Goal: Task Accomplishment & Management: Complete application form

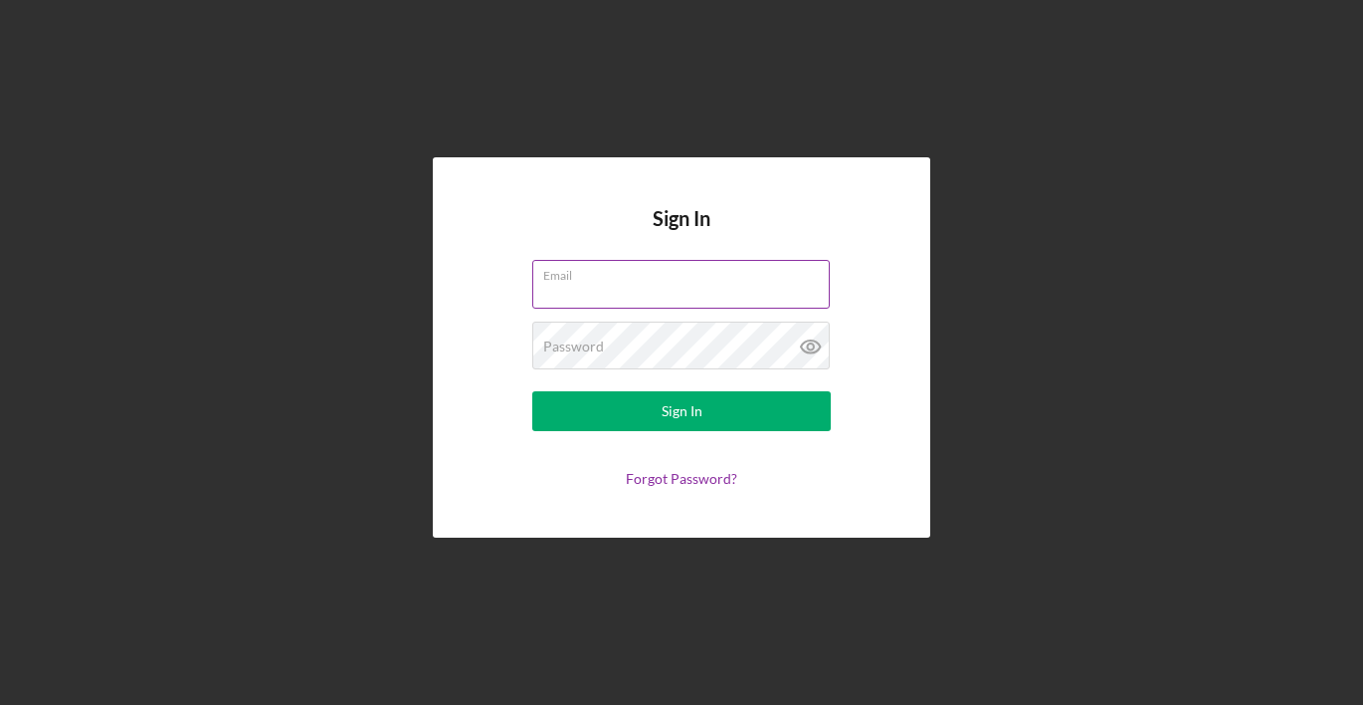
click at [639, 291] on input "Email" at bounding box center [681, 284] width 298 height 48
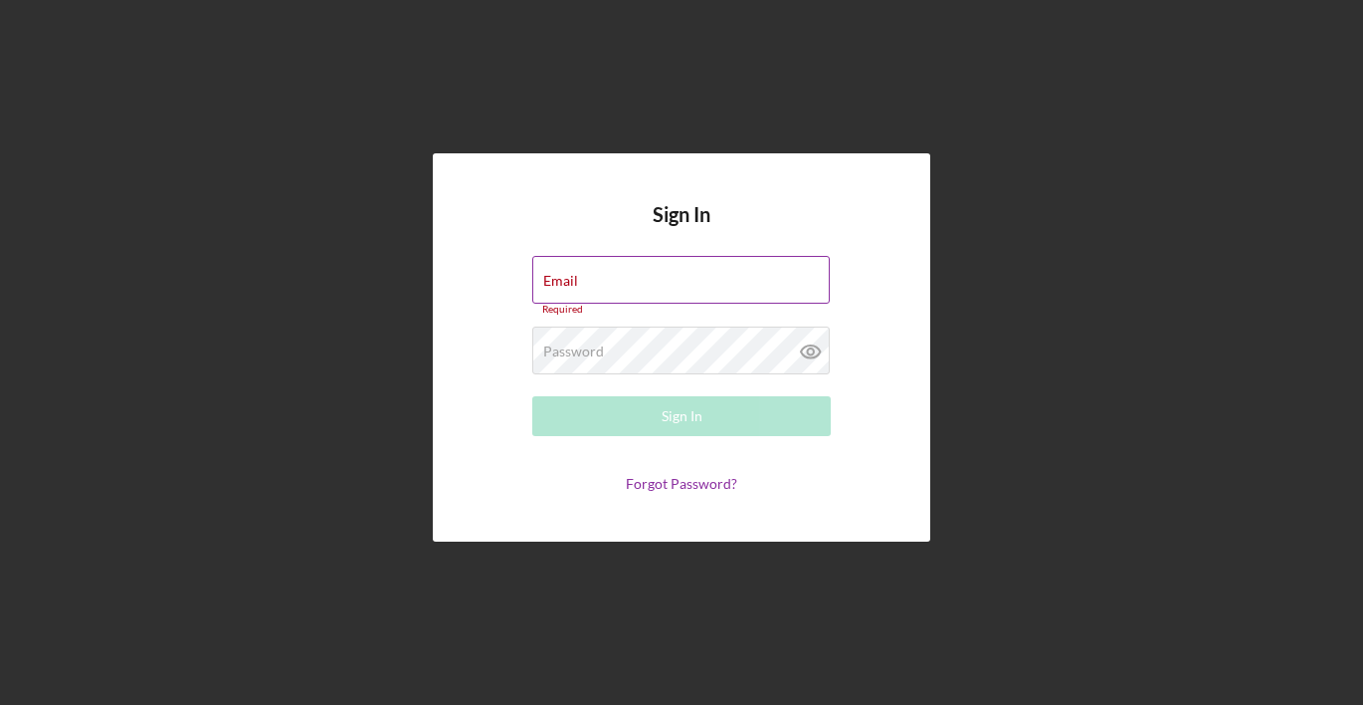
type input "hello@richflorals.com"
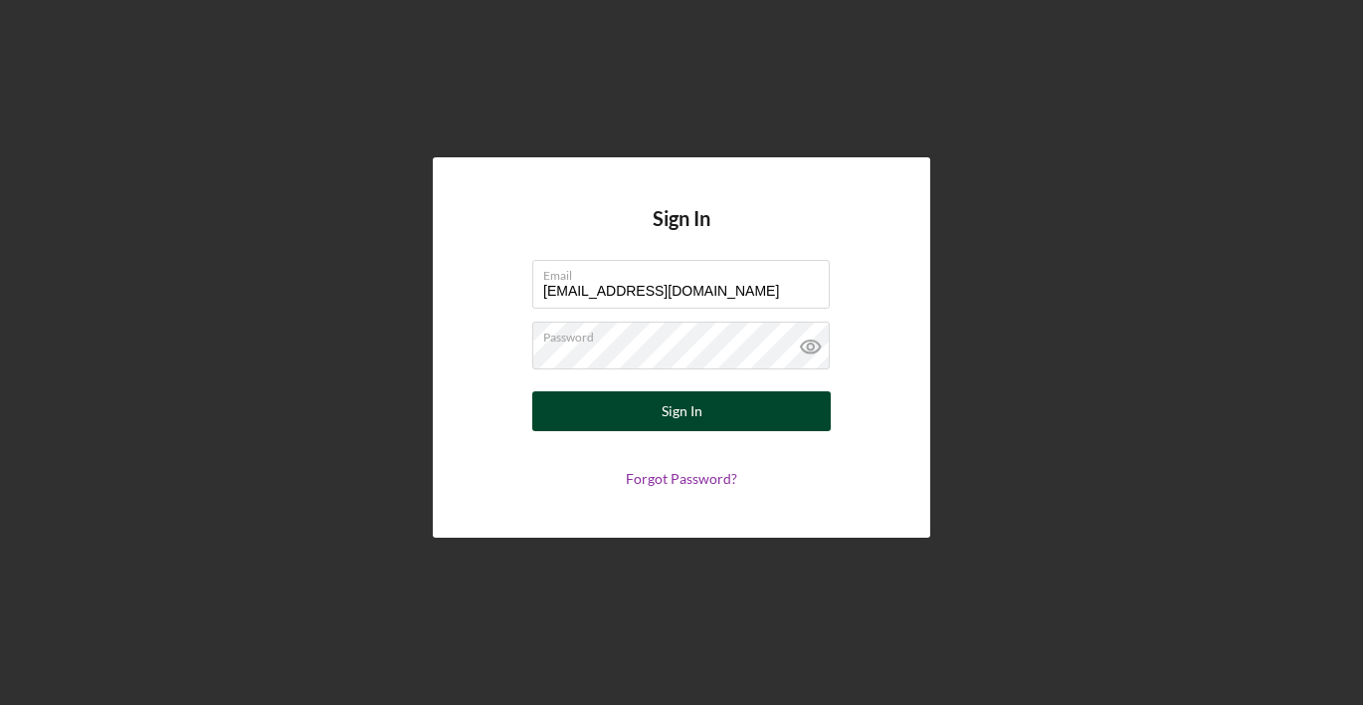
click at [718, 423] on button "Sign In" at bounding box center [681, 411] width 299 height 40
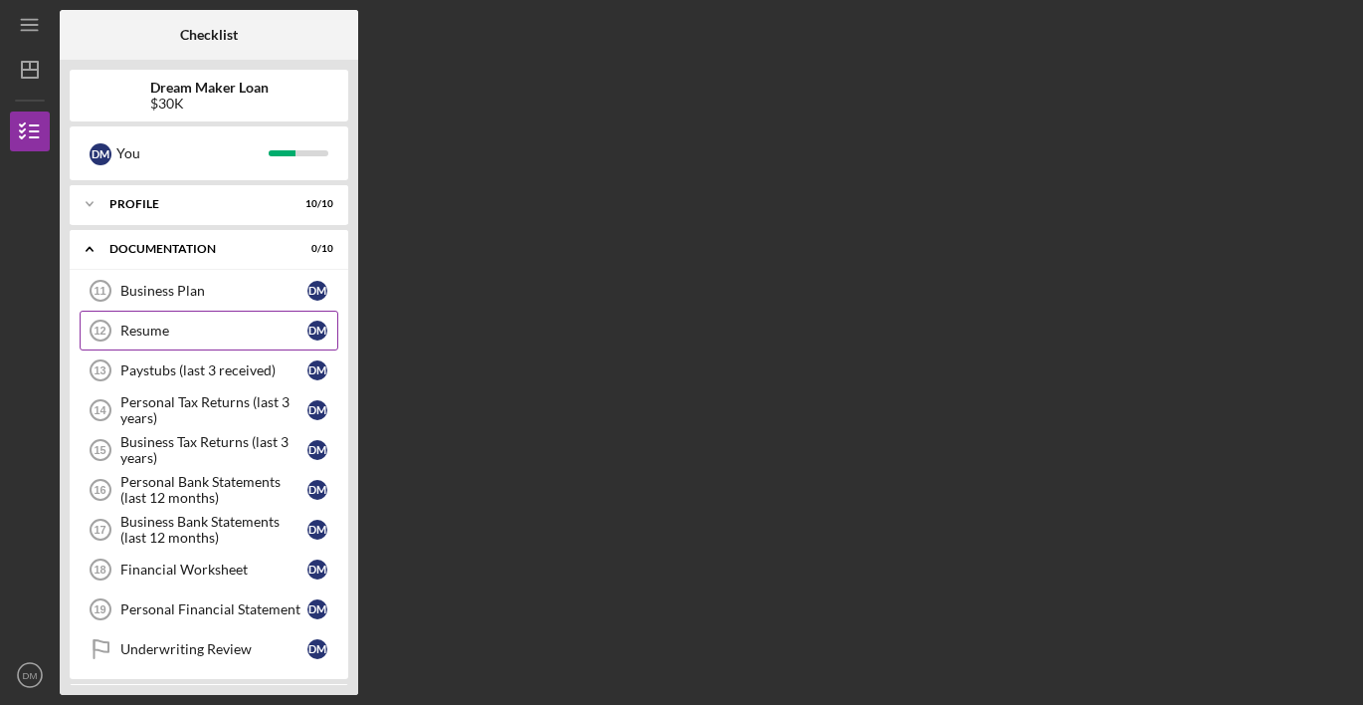
scroll to position [94, 0]
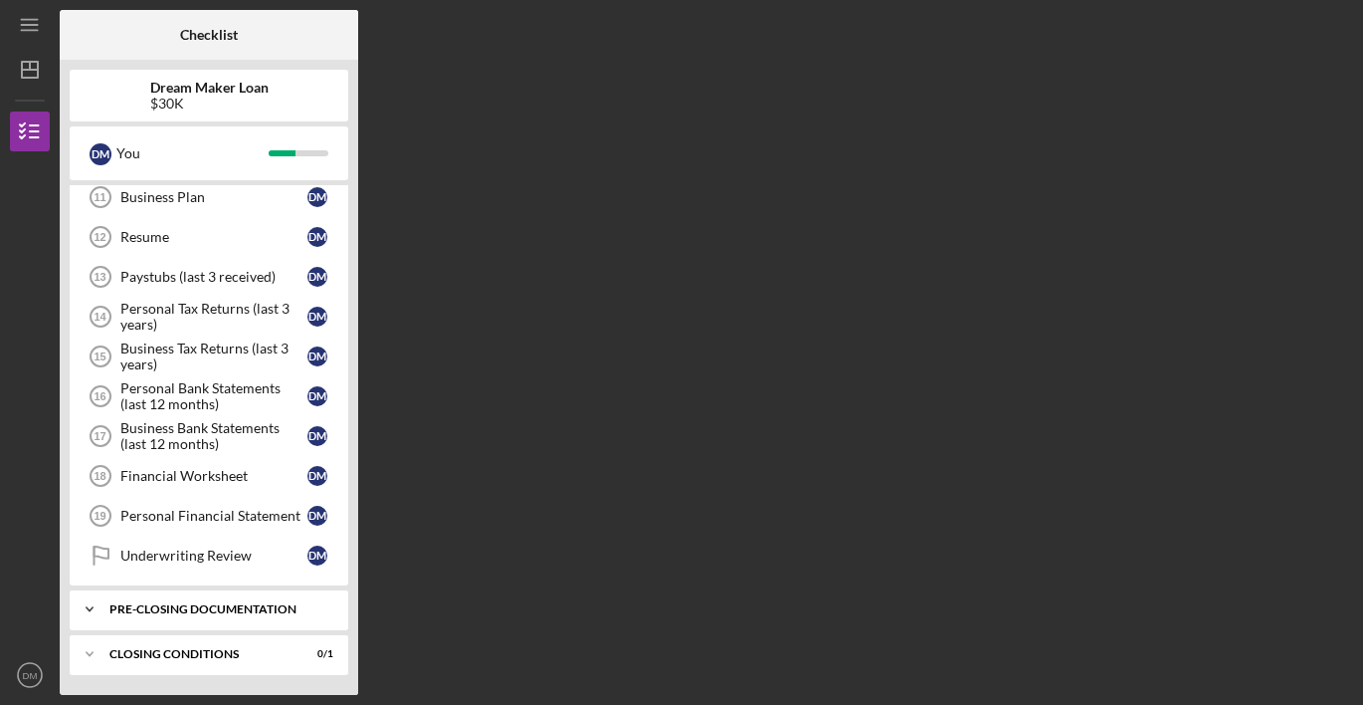
click at [150, 599] on div "Icon/Expander Pre-Closing Documentation 0 / 1" at bounding box center [209, 609] width 279 height 40
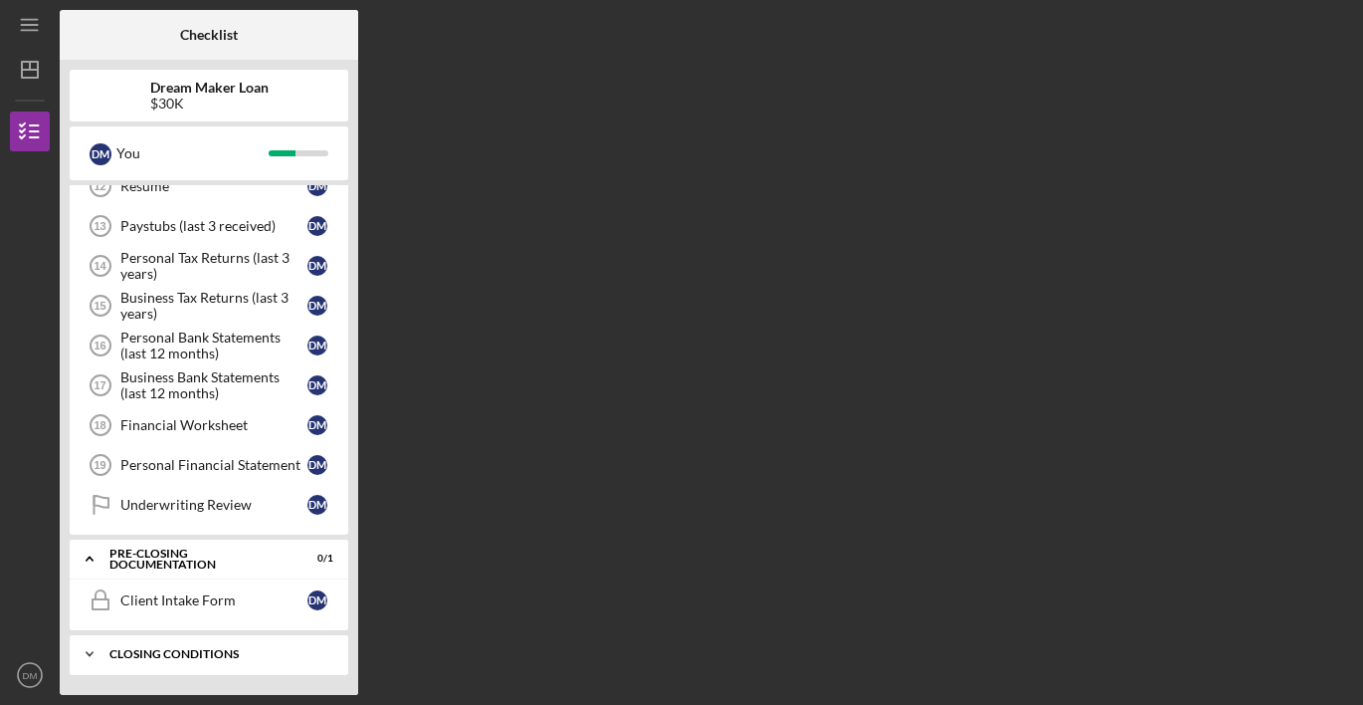
click at [157, 661] on div "Icon/Expander Closing Conditions 0 / 1" at bounding box center [209, 654] width 279 height 40
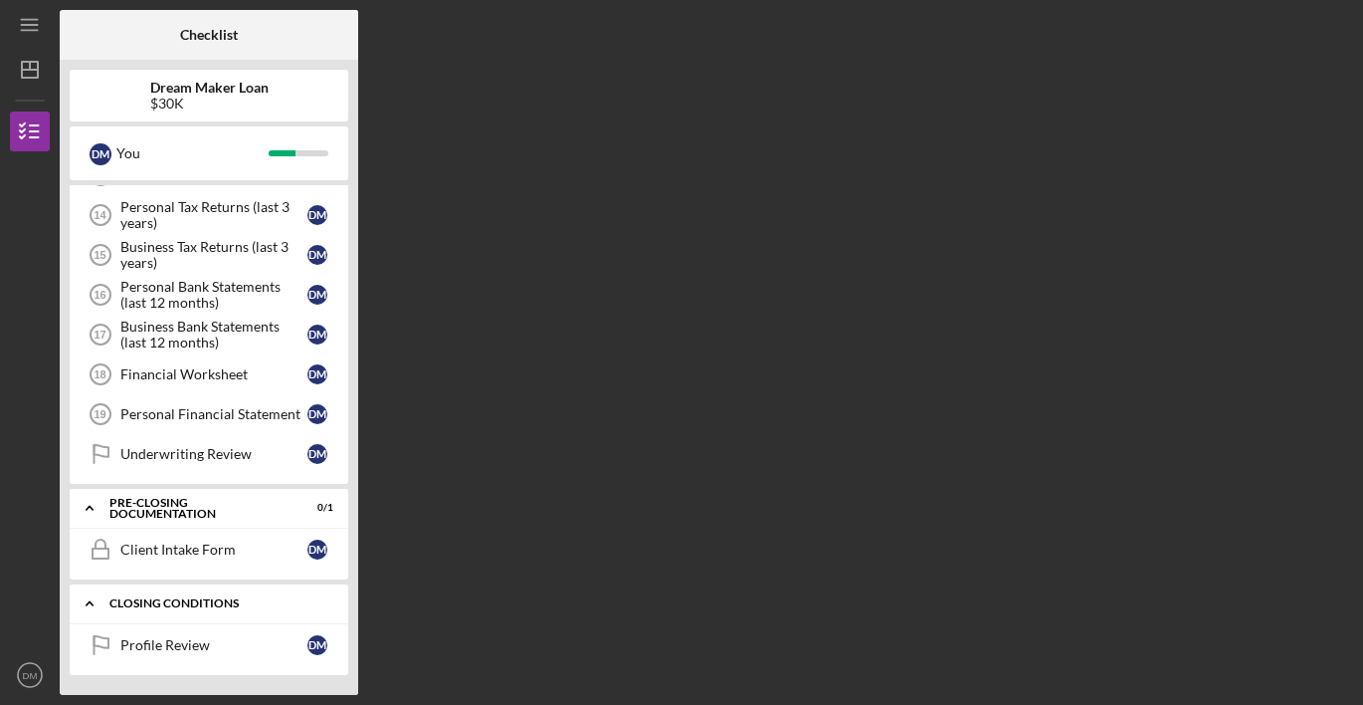
click at [113, 598] on div "Closing Conditions" at bounding box center [216, 603] width 214 height 12
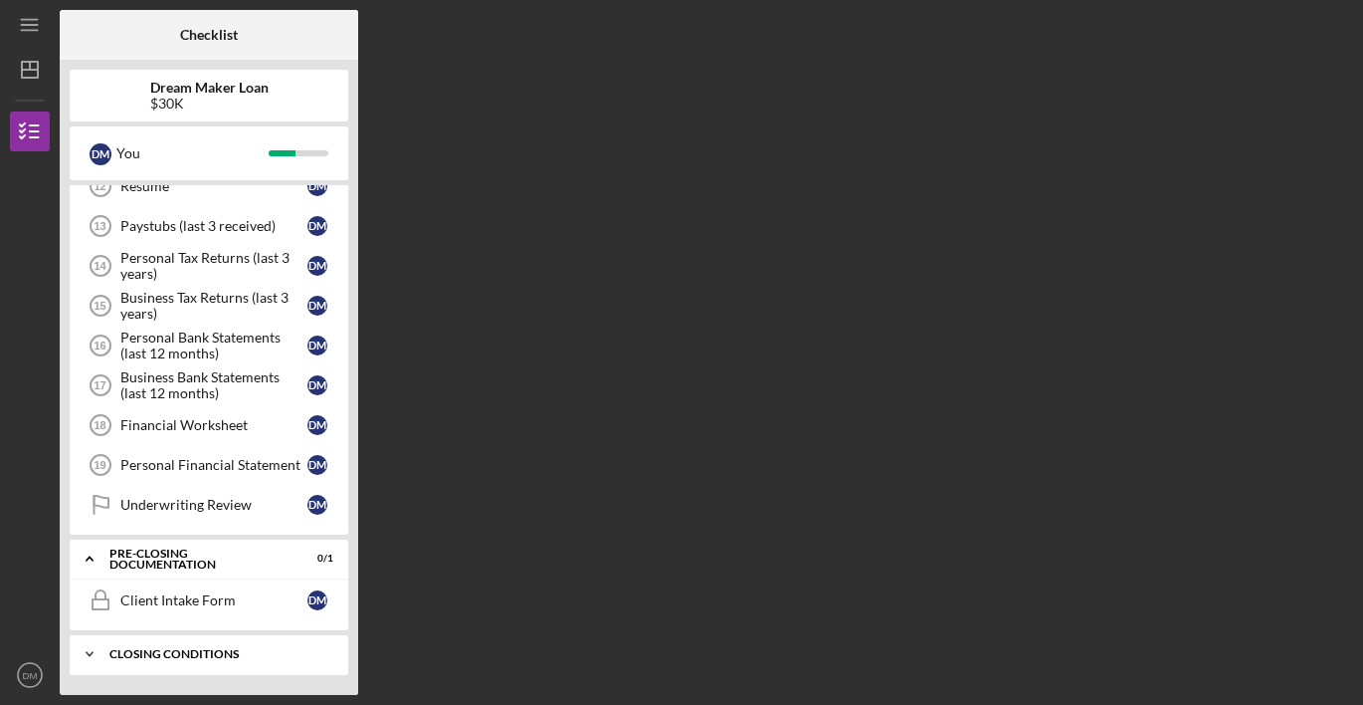
scroll to position [144, 0]
click at [98, 550] on icon "Icon/Expander" at bounding box center [90, 558] width 40 height 40
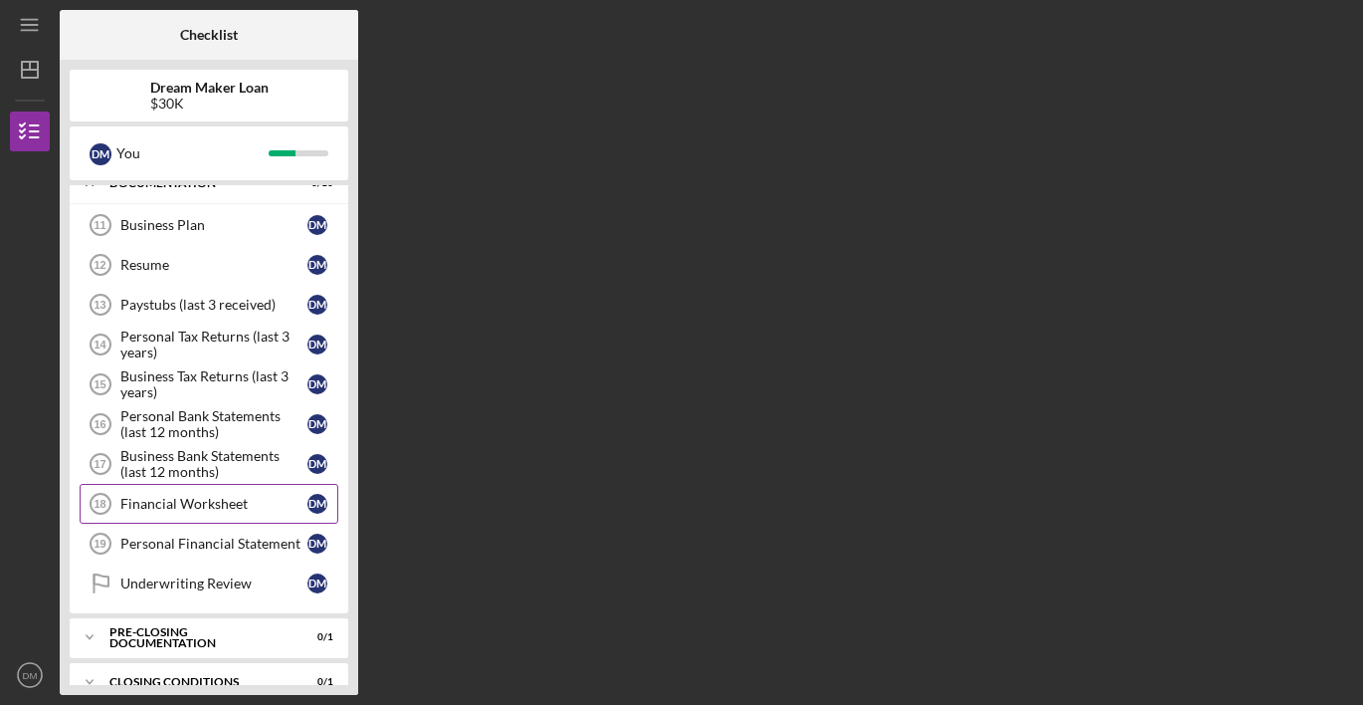
scroll to position [0, 0]
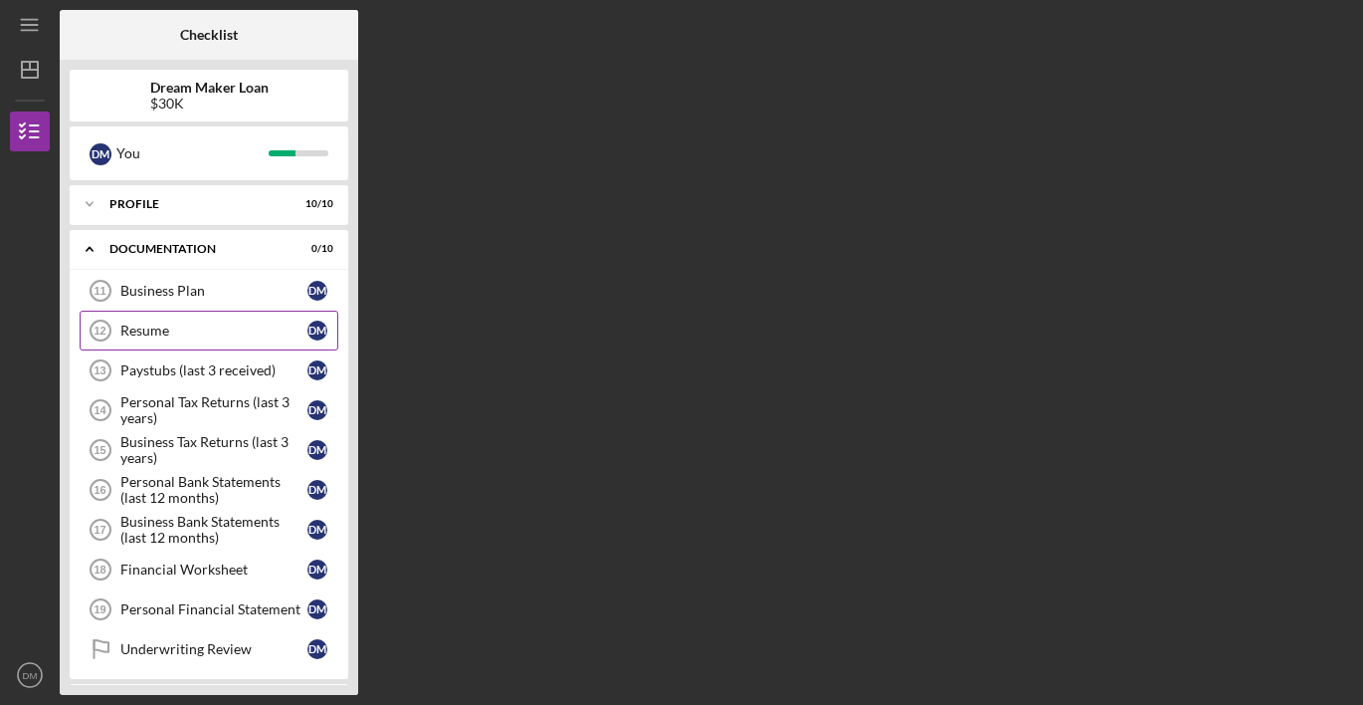
click at [146, 332] on div "Resume" at bounding box center [213, 330] width 187 height 16
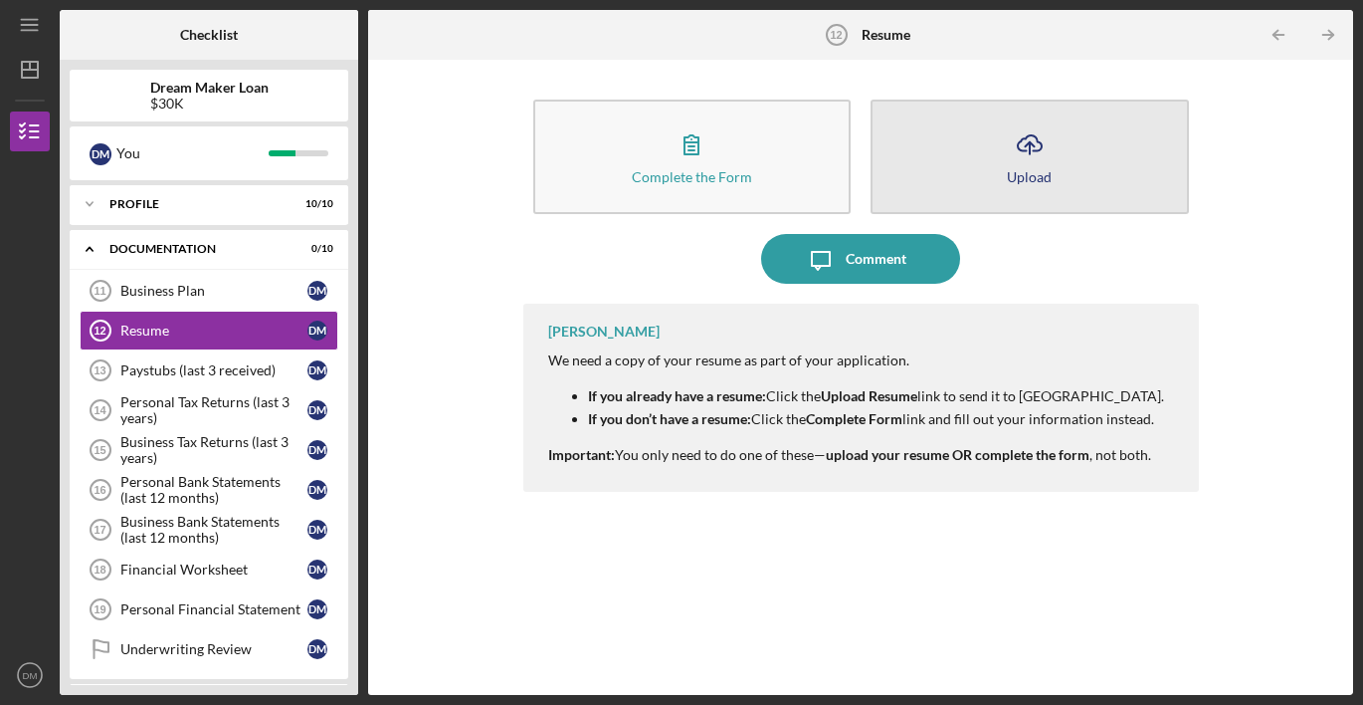
click at [961, 165] on button "Icon/Upload Upload" at bounding box center [1030, 157] width 318 height 114
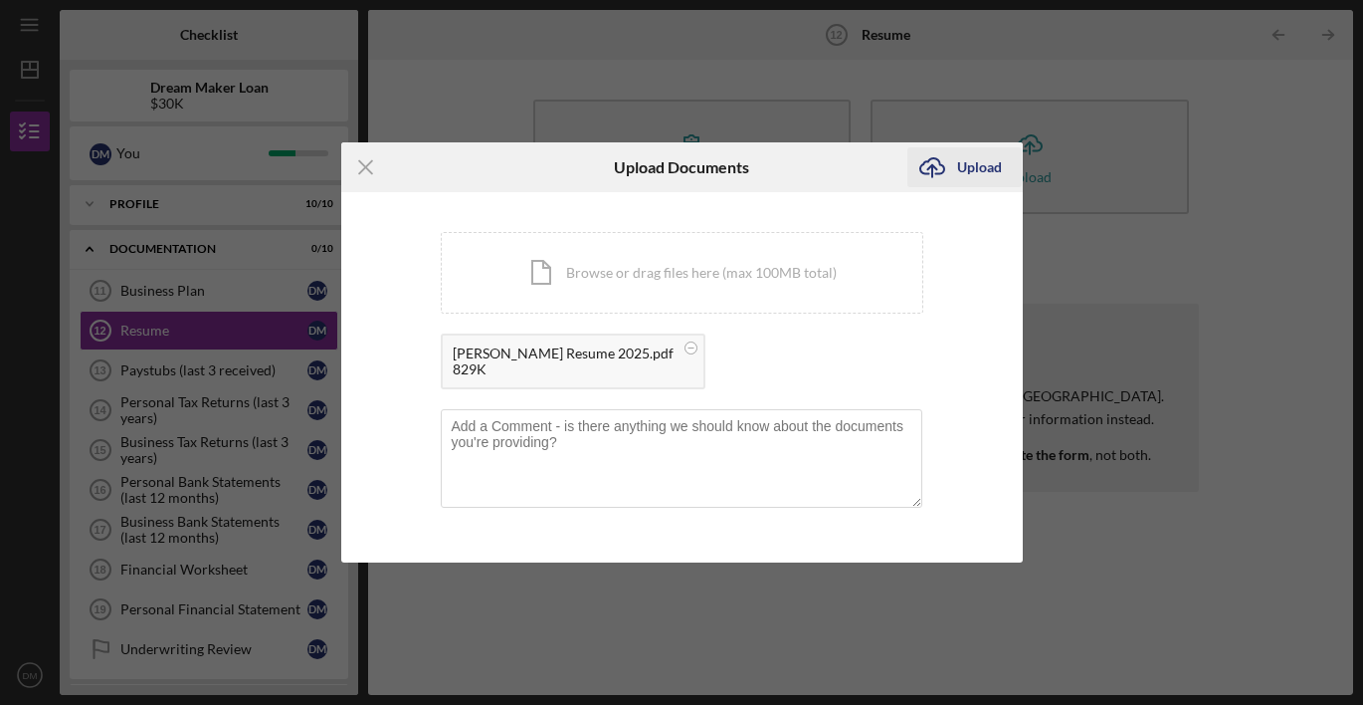
click at [988, 168] on div "Upload" at bounding box center [979, 167] width 45 height 40
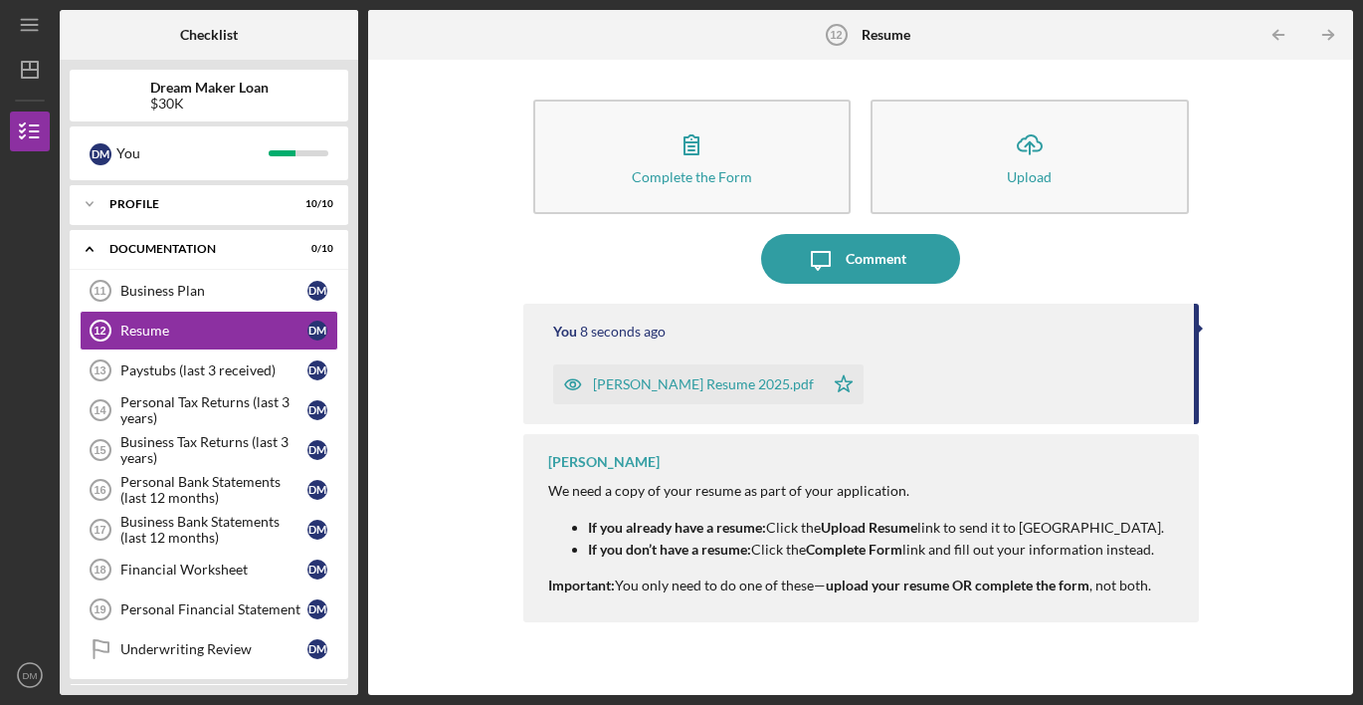
click at [1327, 33] on icon "Icon/Table Pagination Arrow" at bounding box center [1329, 35] width 45 height 45
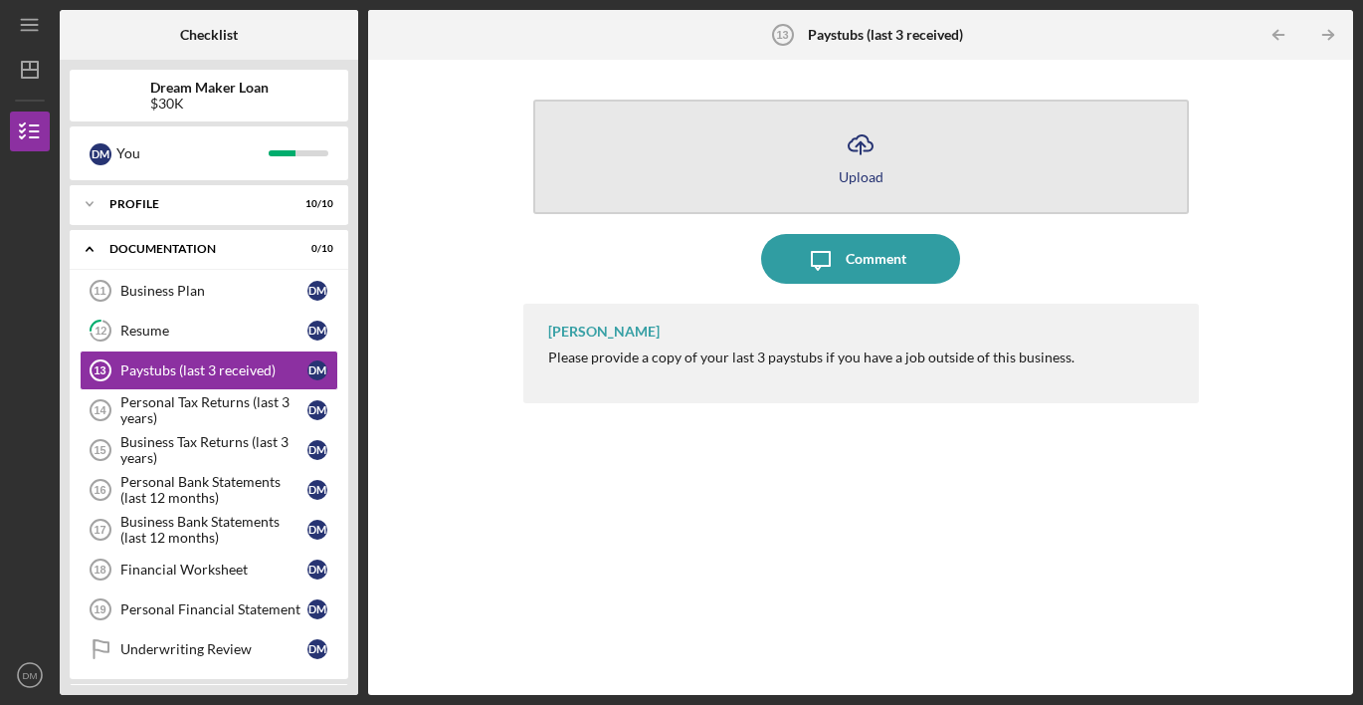
click at [858, 144] on polyline "button" at bounding box center [860, 144] width 9 height 5
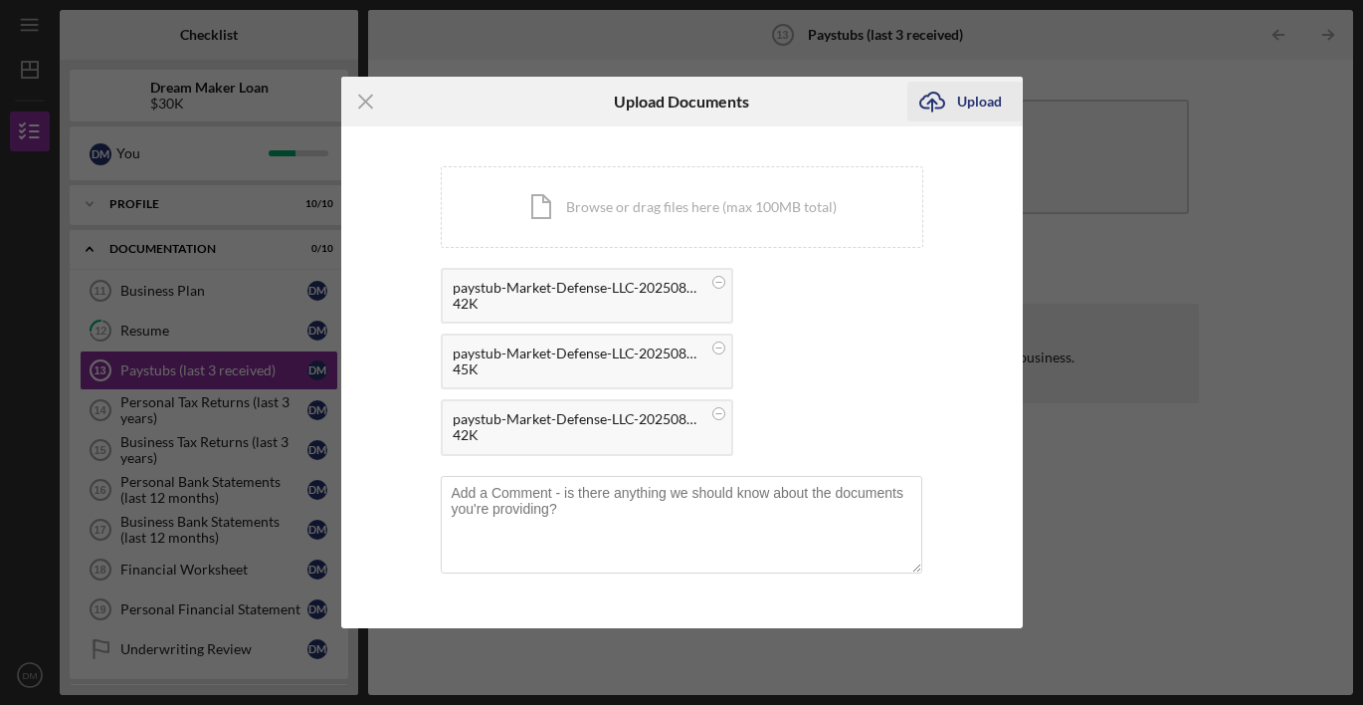
click at [987, 90] on div "Upload" at bounding box center [979, 102] width 45 height 40
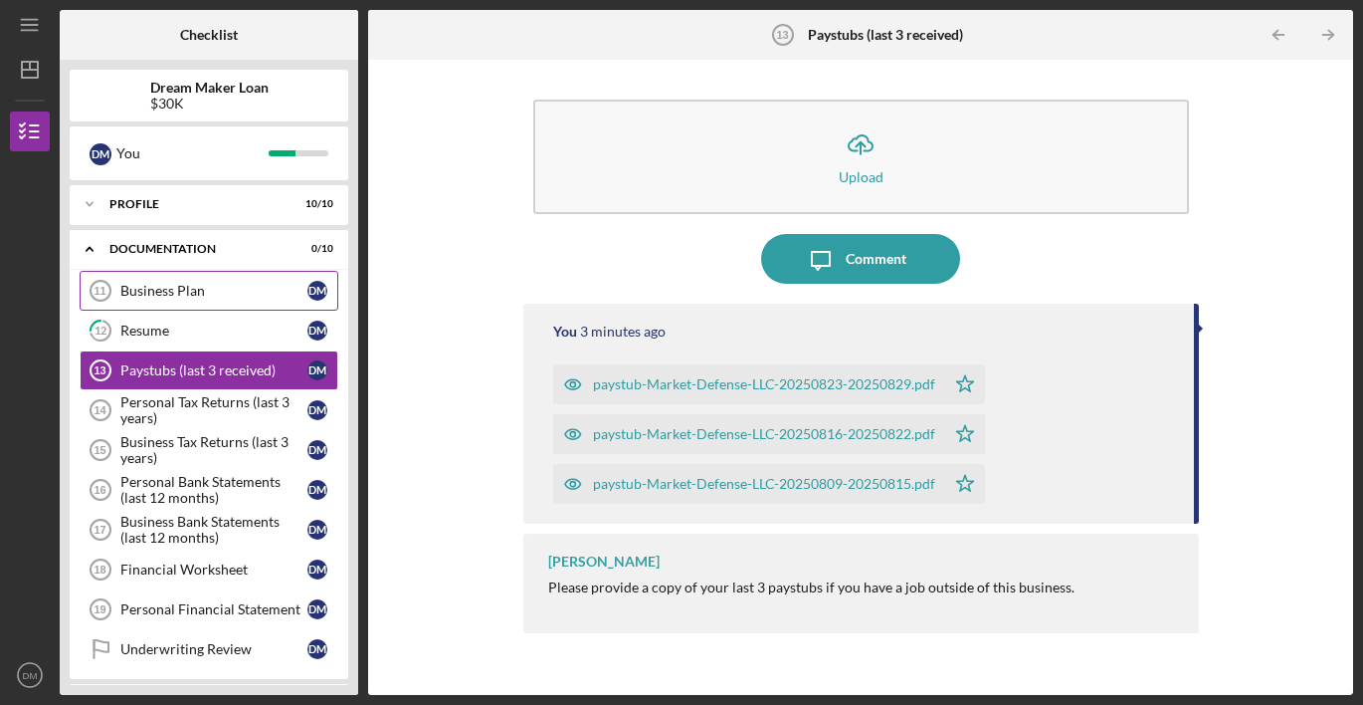
click at [142, 288] on div "Business Plan" at bounding box center [213, 291] width 187 height 16
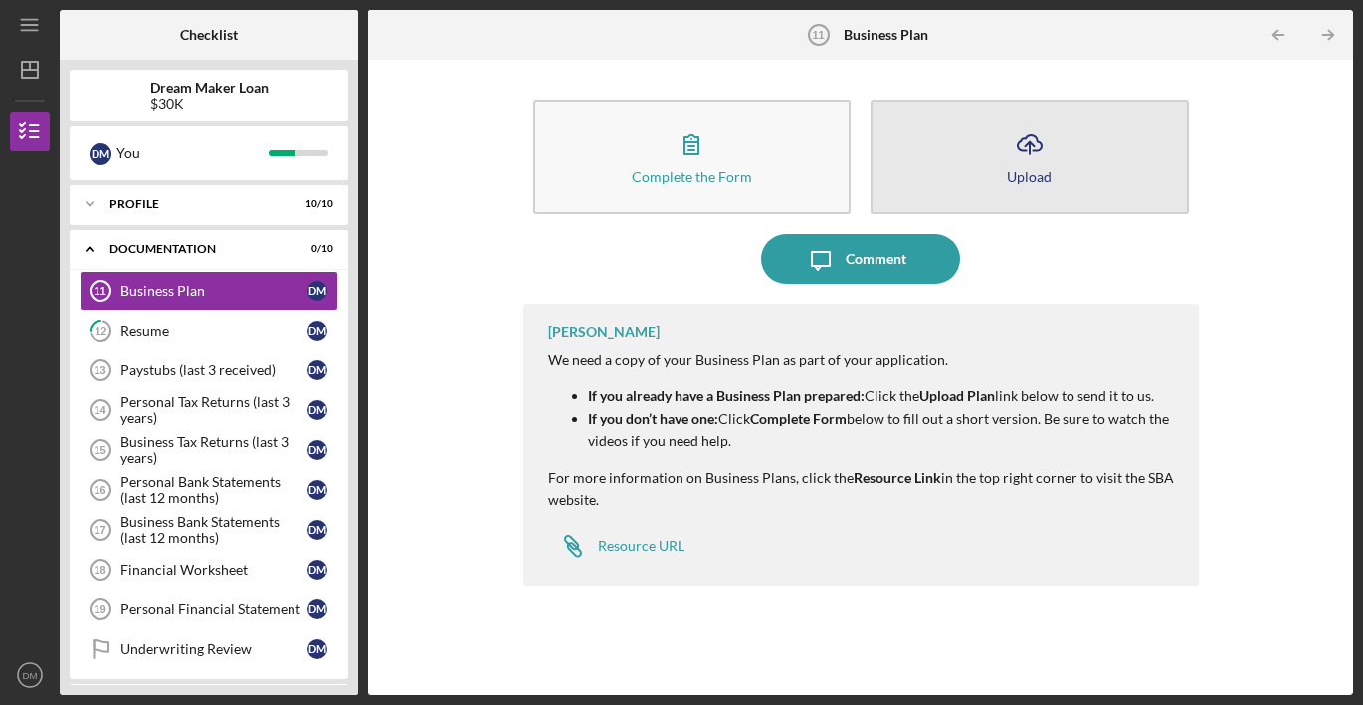
click at [1011, 164] on icon "Icon/Upload" at bounding box center [1030, 144] width 50 height 50
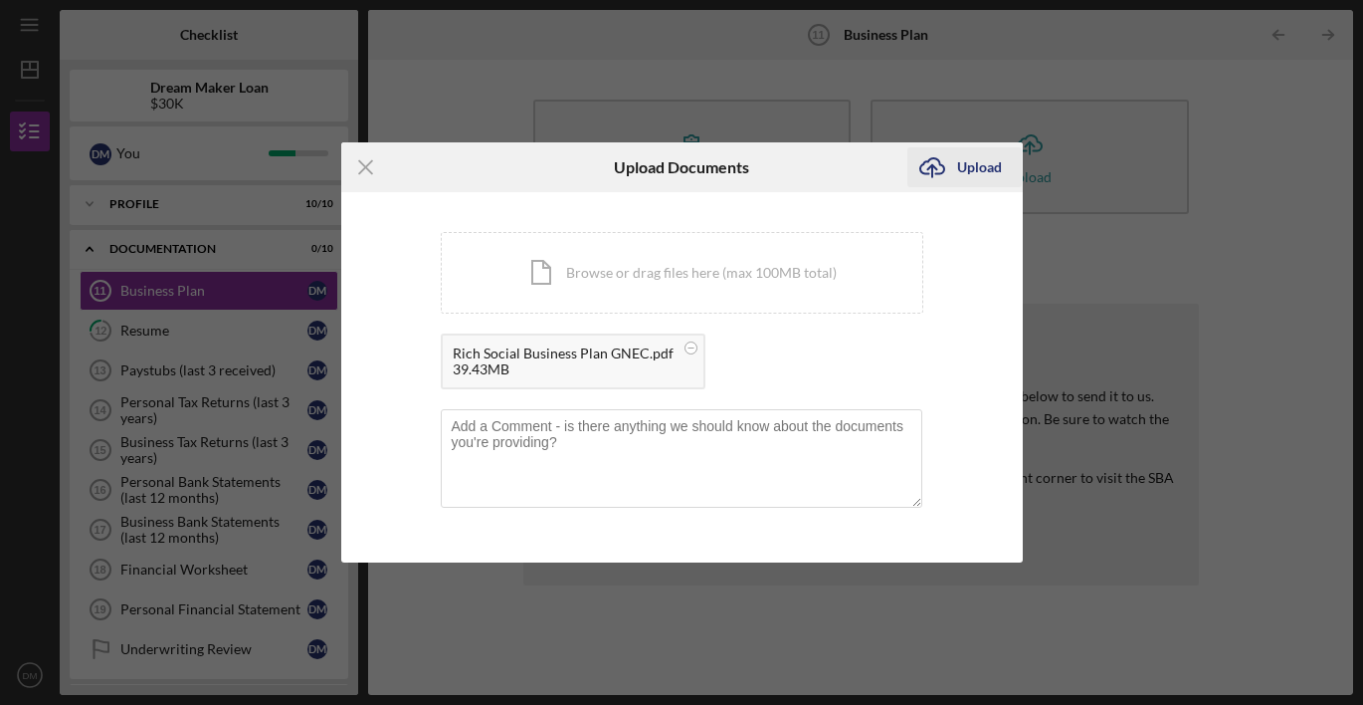
click at [963, 165] on div "Upload" at bounding box center [979, 167] width 45 height 40
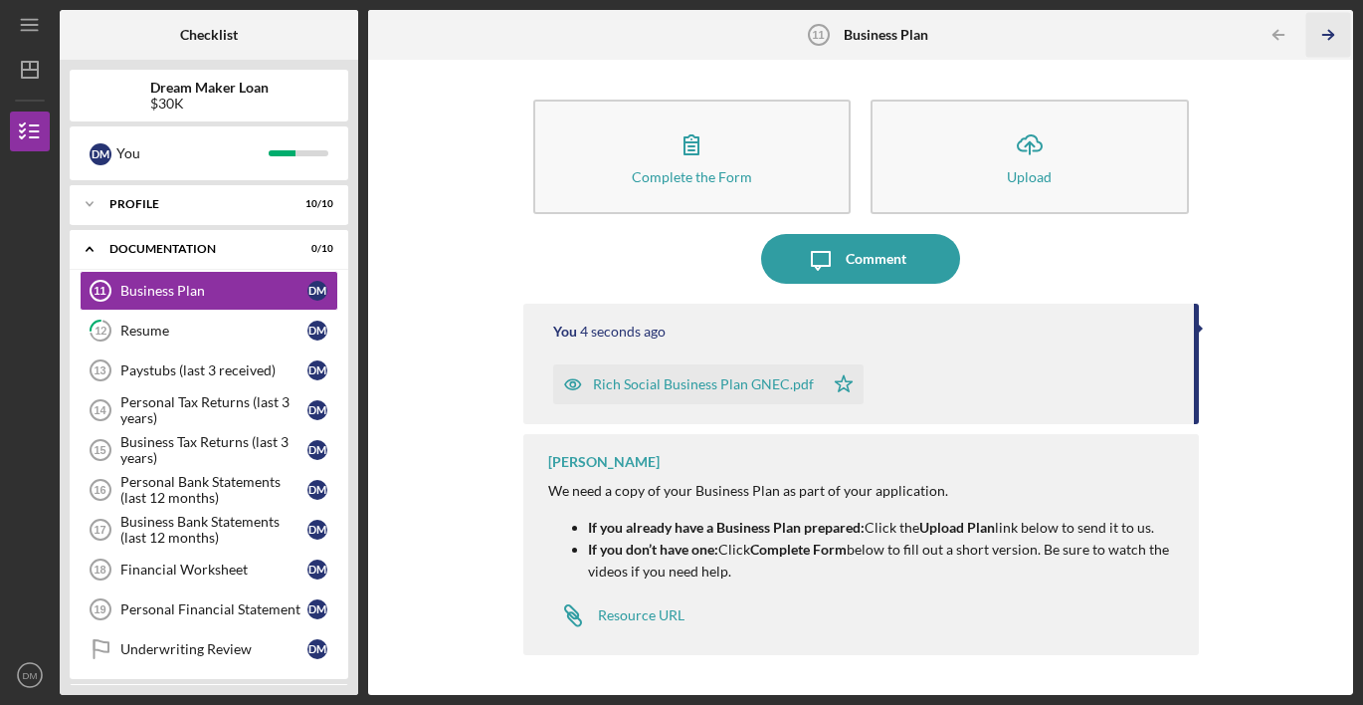
click at [1323, 35] on line "button" at bounding box center [1328, 35] width 10 height 0
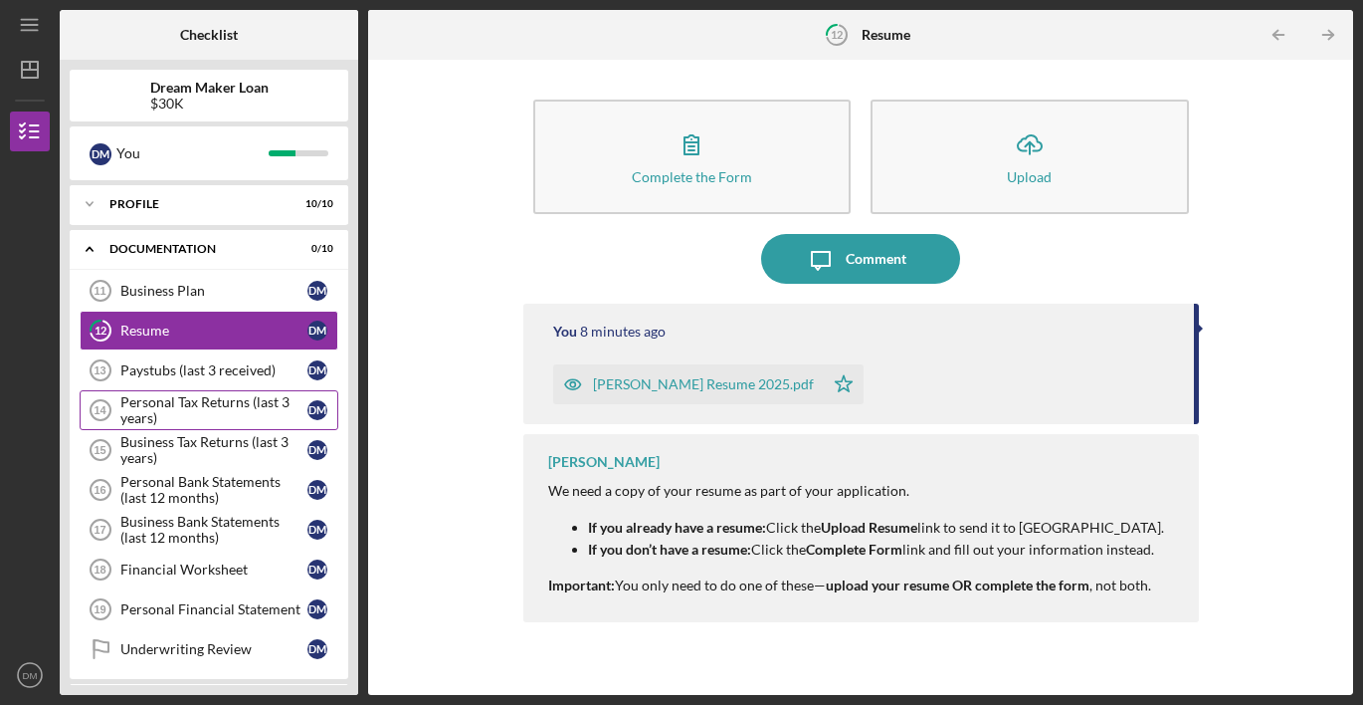
scroll to position [25, 0]
click at [201, 409] on div "Personal Tax Returns (last 3 years)" at bounding box center [213, 410] width 187 height 32
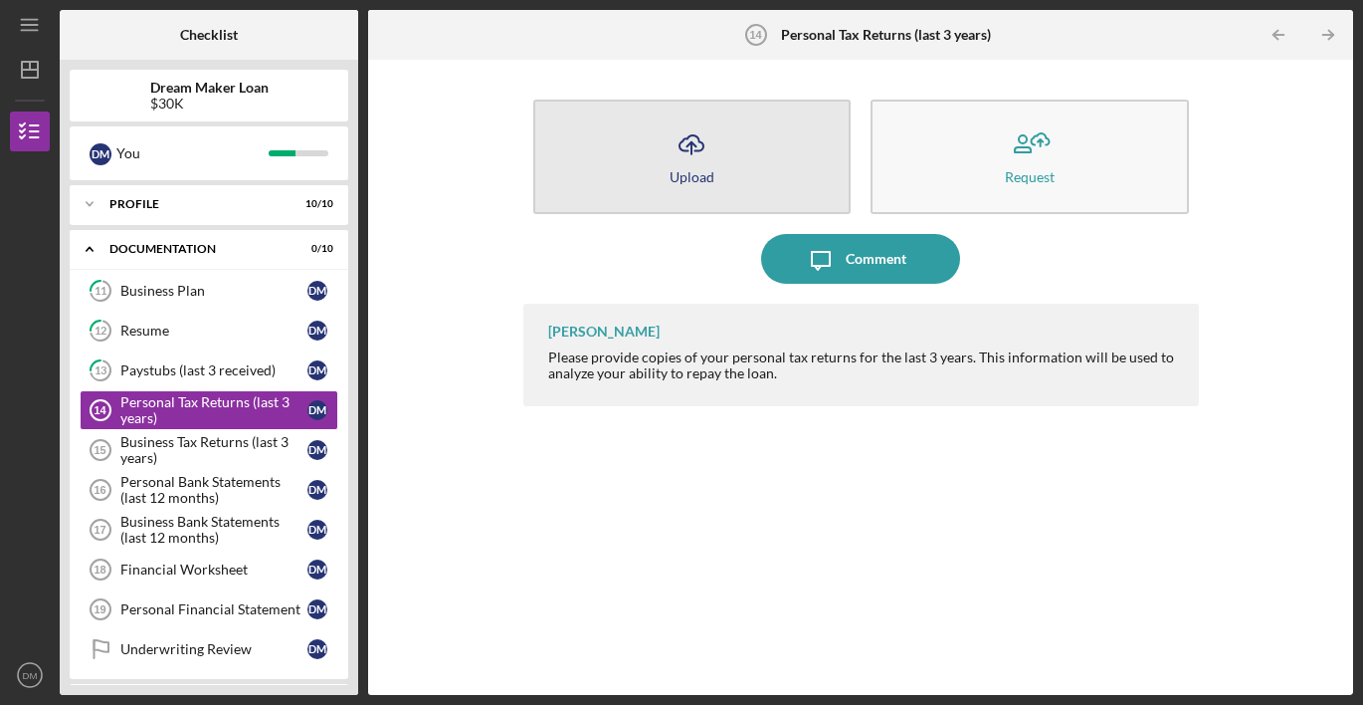
click at [663, 163] on button "Icon/Upload Upload" at bounding box center [692, 157] width 318 height 114
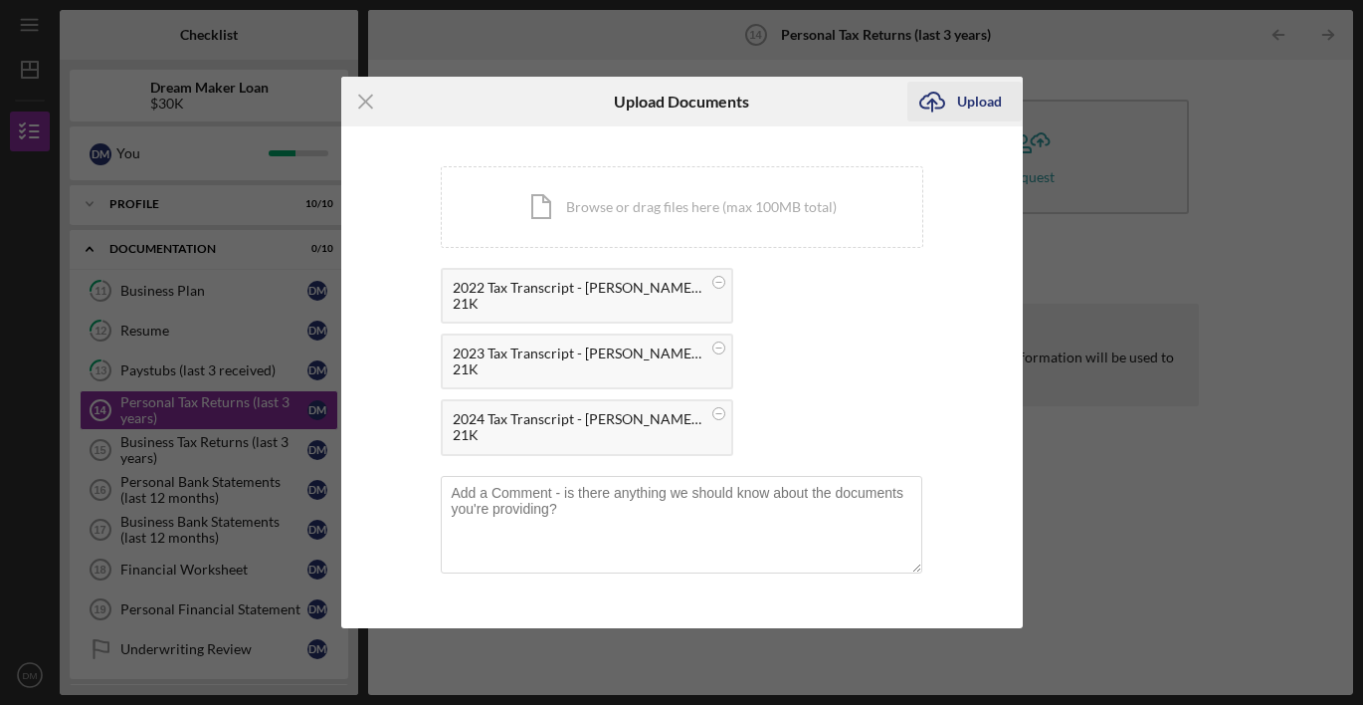
click at [973, 96] on div "Upload" at bounding box center [979, 102] width 45 height 40
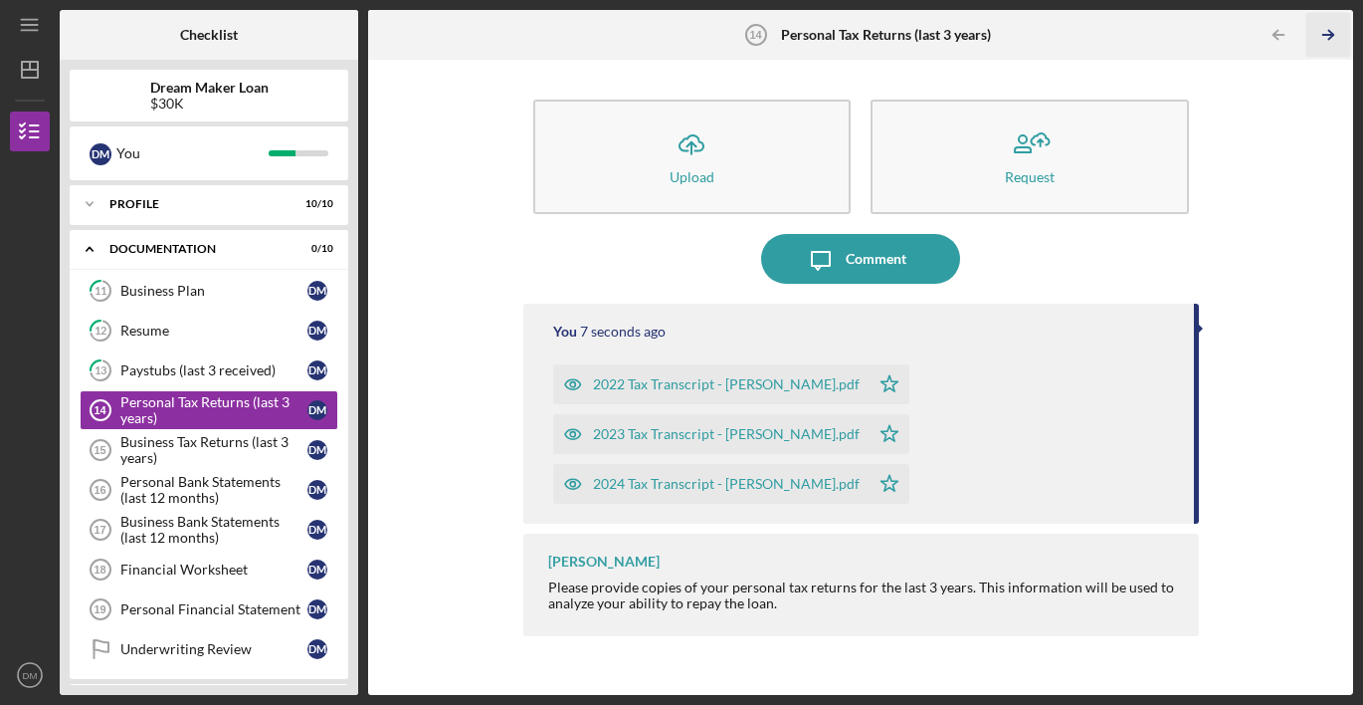
click at [1322, 28] on icon "Icon/Table Pagination Arrow" at bounding box center [1329, 35] width 45 height 45
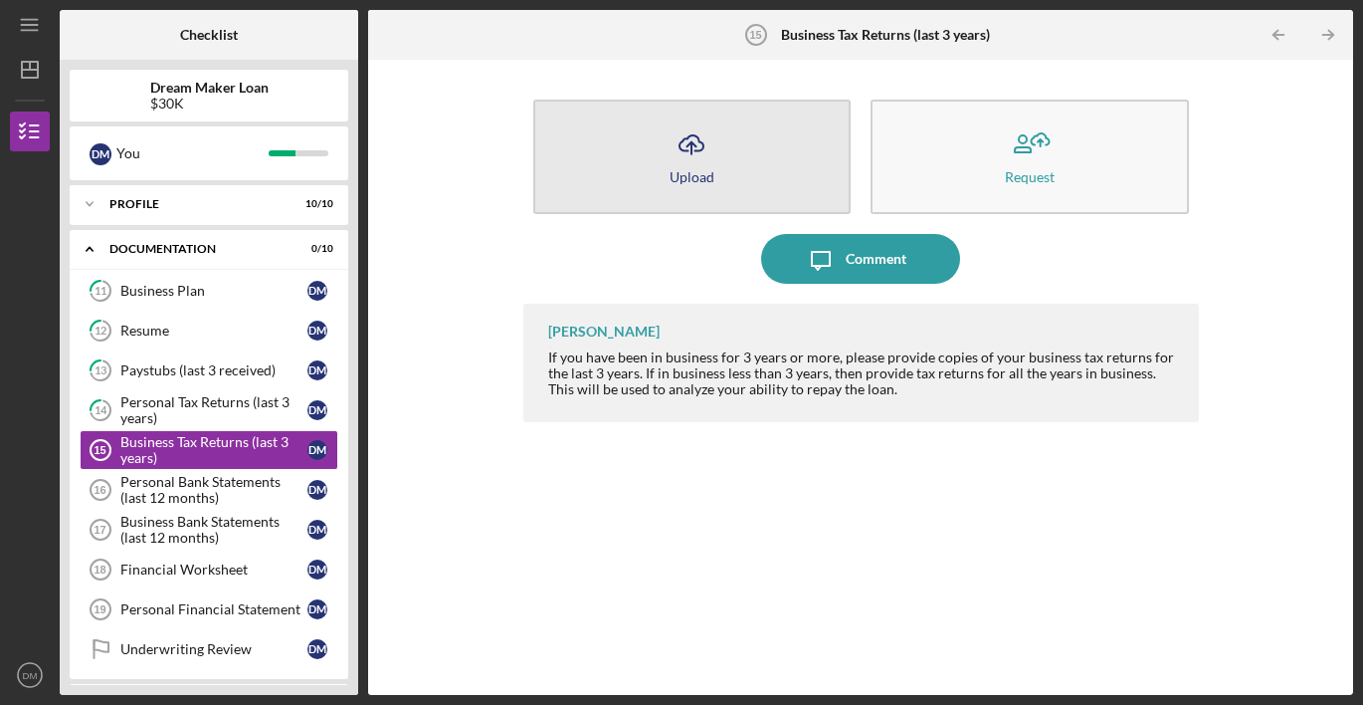
click at [667, 179] on button "Icon/Upload Upload" at bounding box center [692, 157] width 318 height 114
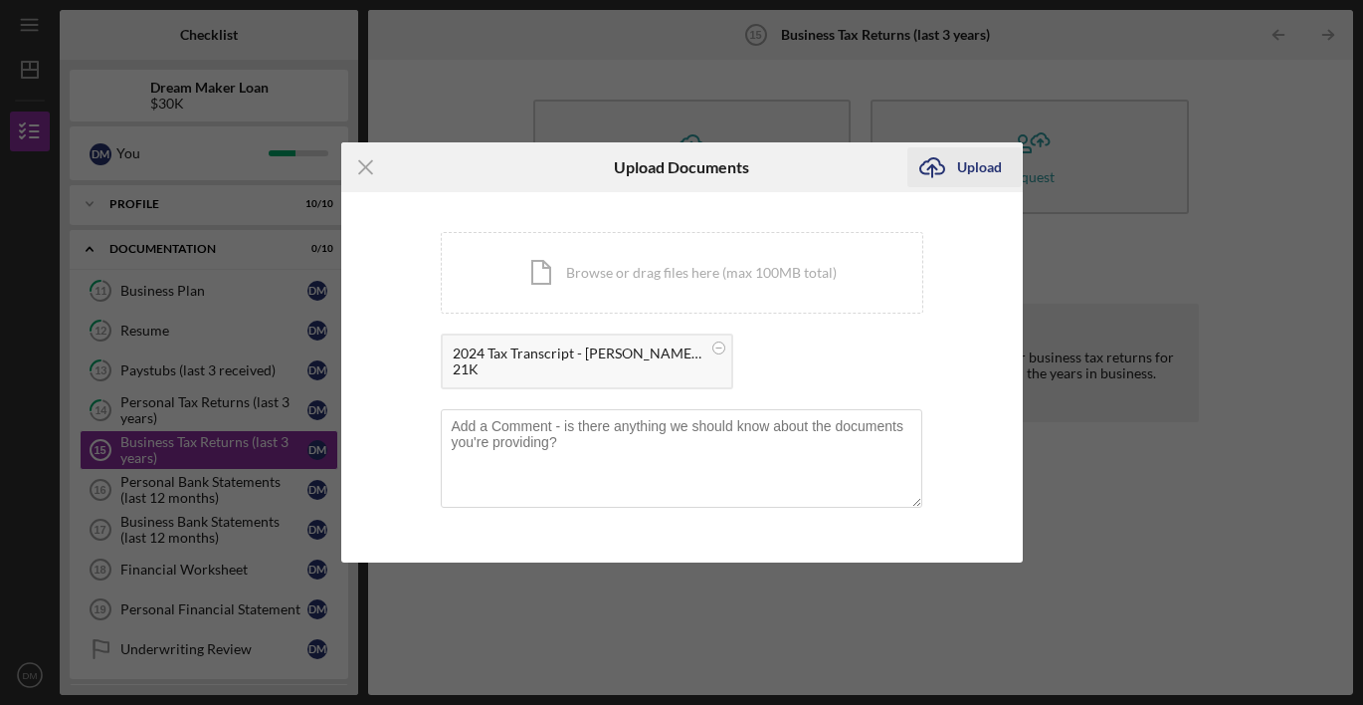
click at [991, 156] on div "Upload" at bounding box center [979, 167] width 45 height 40
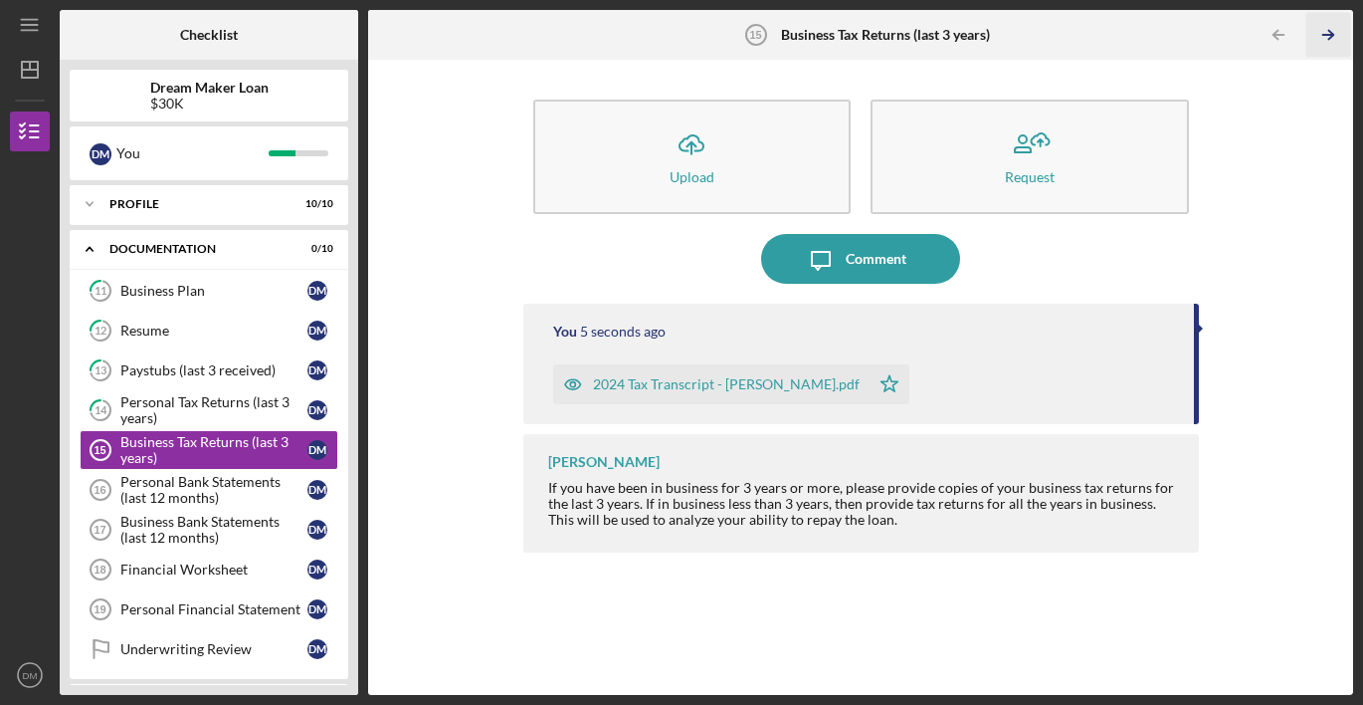
click at [1323, 26] on icon "Icon/Table Pagination Arrow" at bounding box center [1329, 35] width 45 height 45
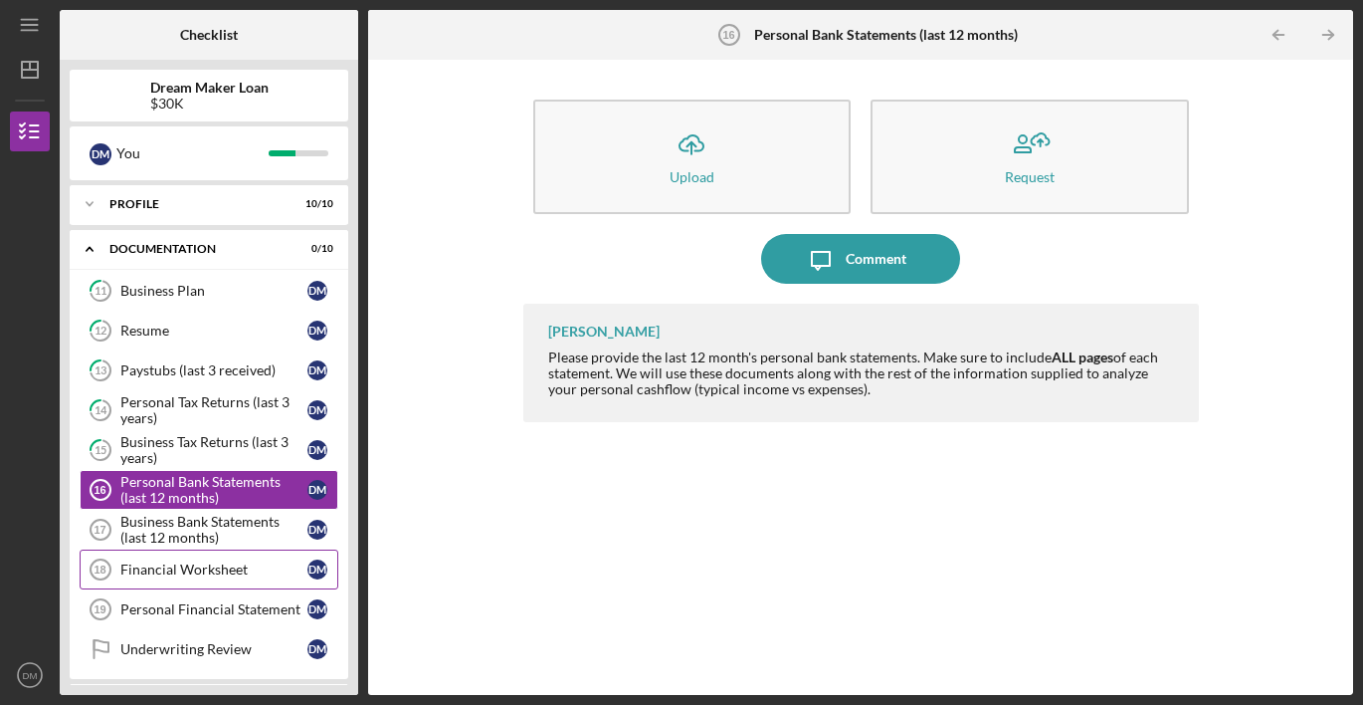
click at [213, 572] on div "Financial Worksheet" at bounding box center [213, 569] width 187 height 16
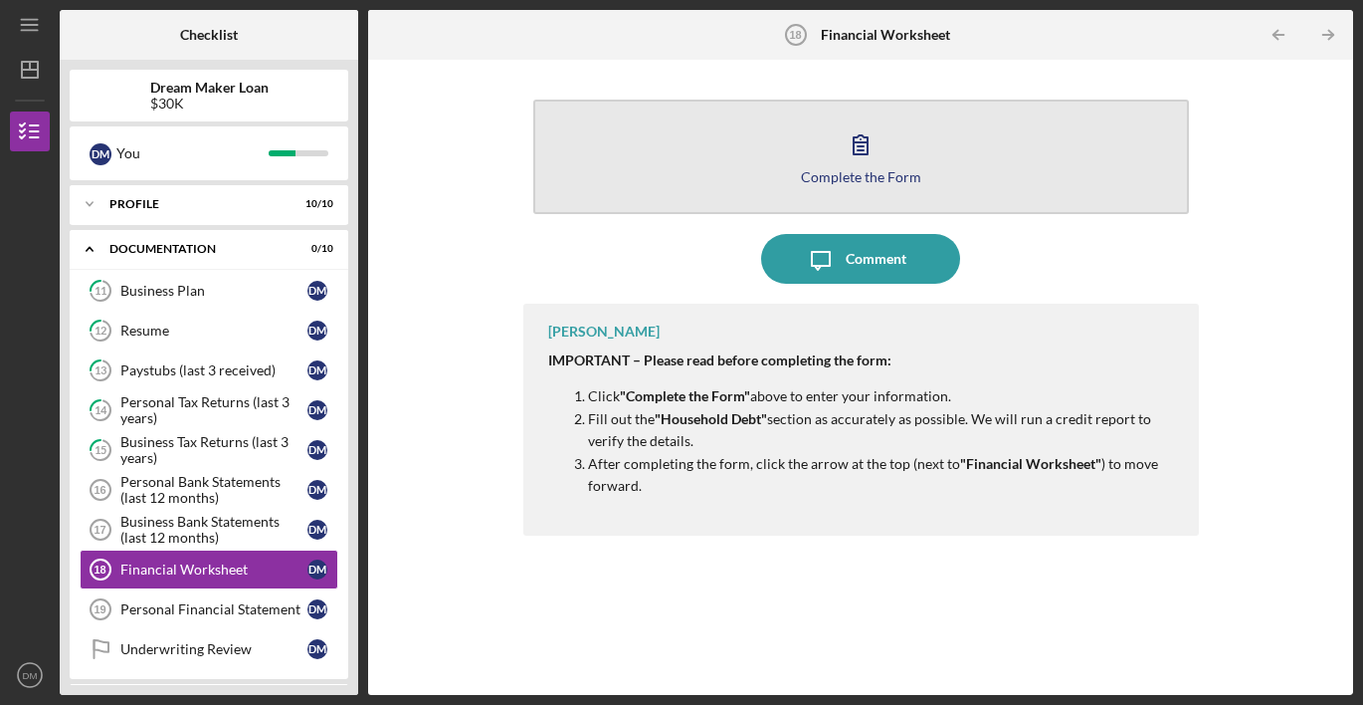
click at [912, 140] on button "Complete the Form Form" at bounding box center [861, 157] width 656 height 114
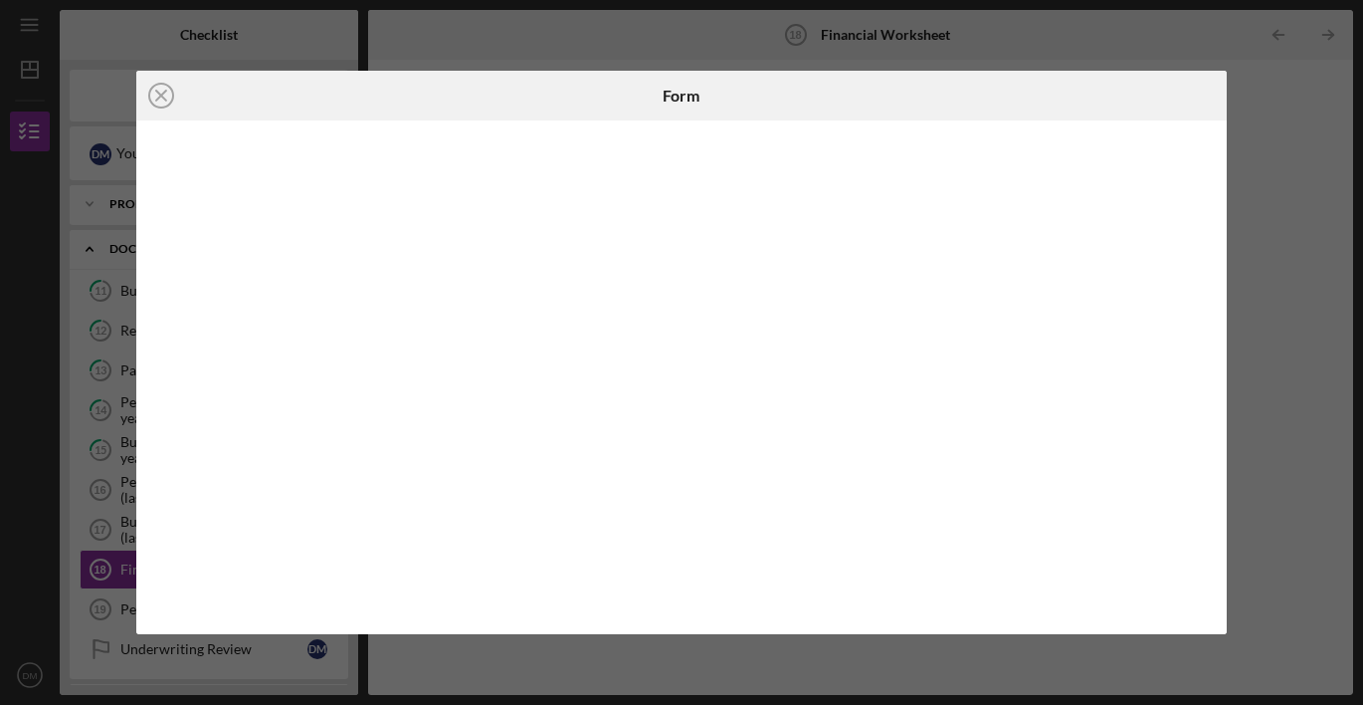
click at [22, 255] on div "Icon/Close Form" at bounding box center [681, 352] width 1363 height 705
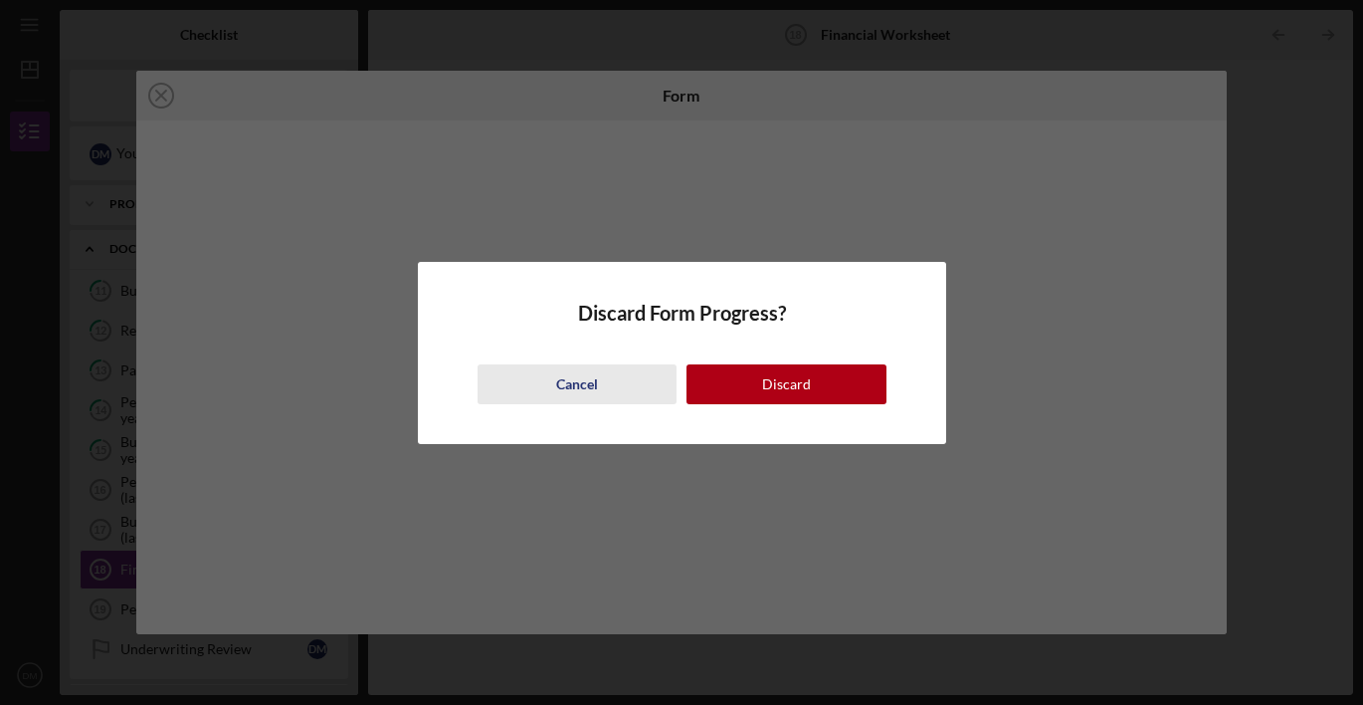
click at [580, 389] on div "Cancel" at bounding box center [577, 384] width 42 height 40
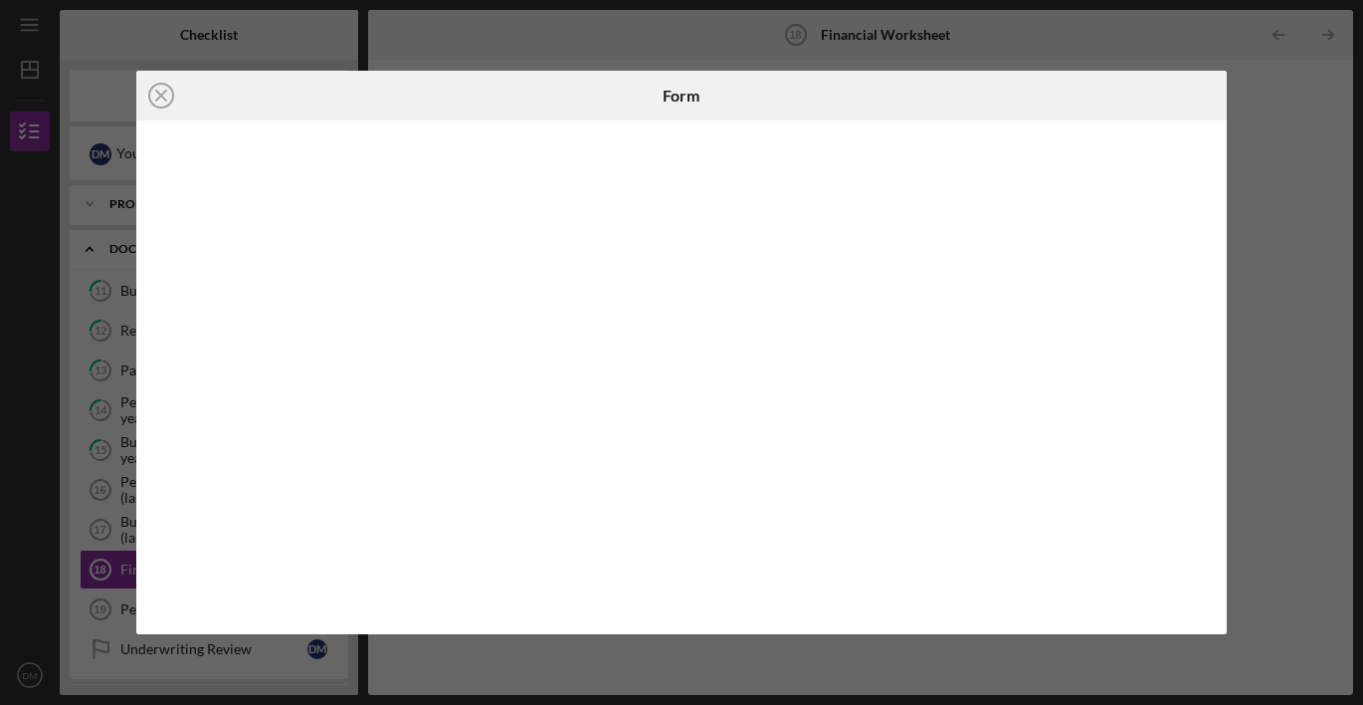
click at [17, 296] on div "Icon/Close Form" at bounding box center [681, 352] width 1363 height 705
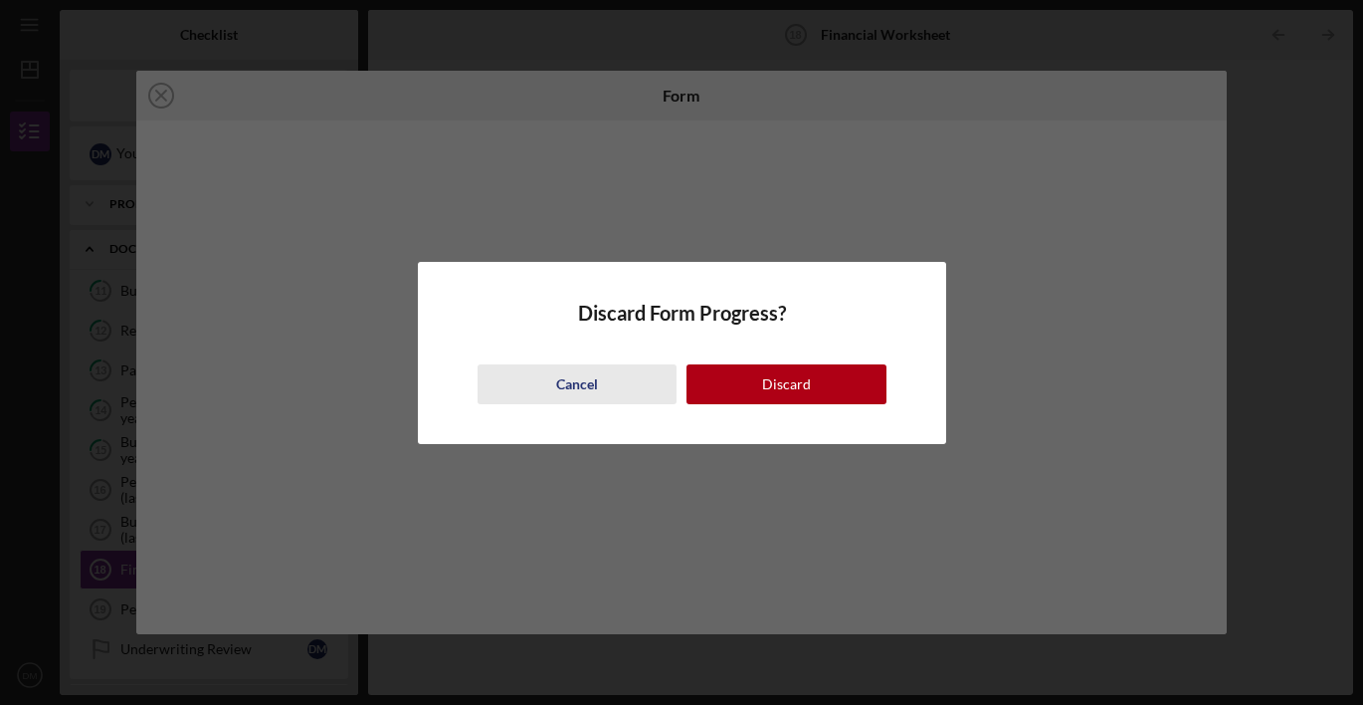
click at [572, 381] on div "Cancel" at bounding box center [577, 384] width 42 height 40
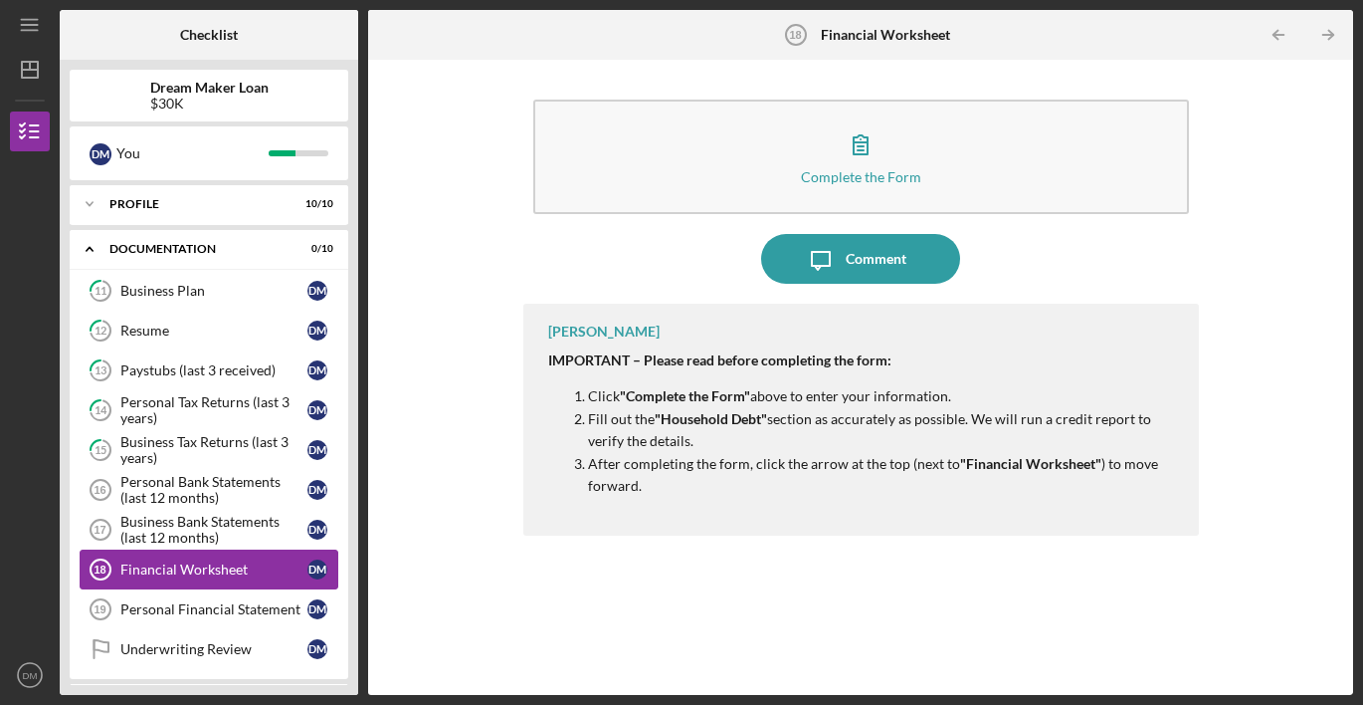
scroll to position [94, 0]
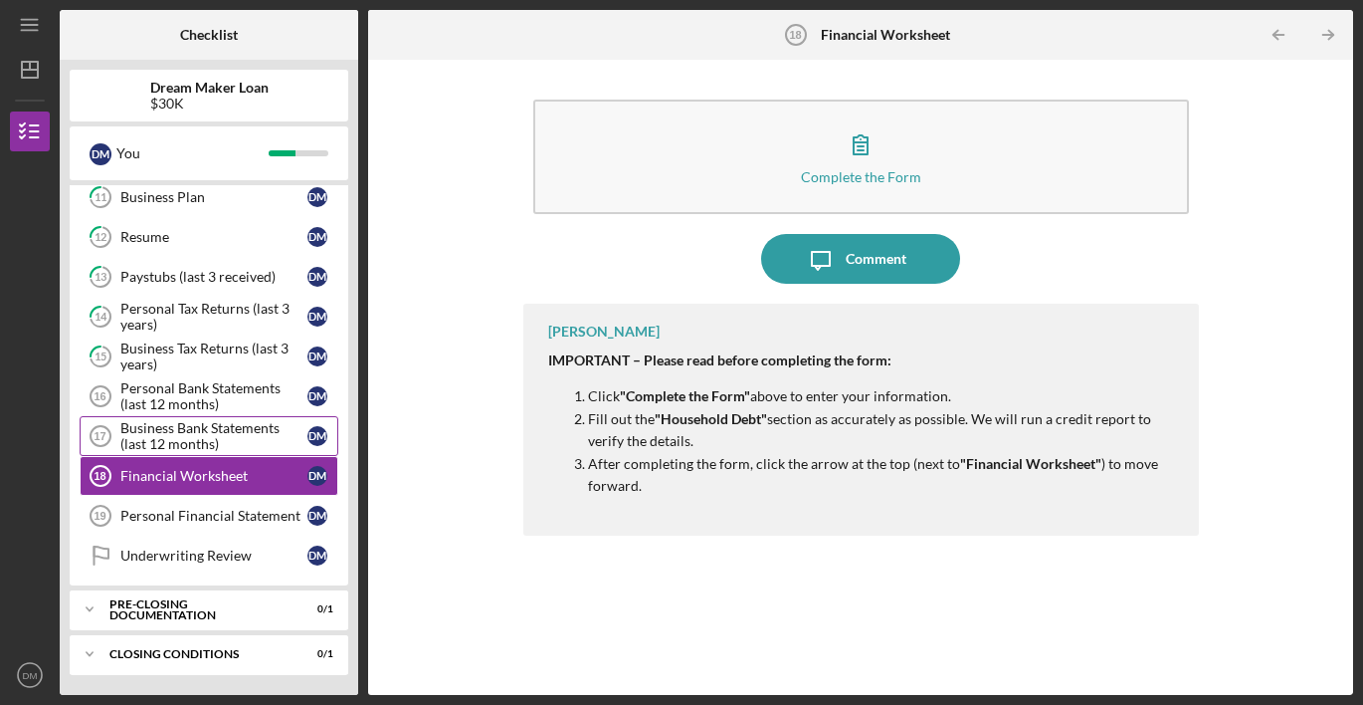
click at [237, 427] on div "Business Bank Statements (last 12 months)" at bounding box center [213, 436] width 187 height 32
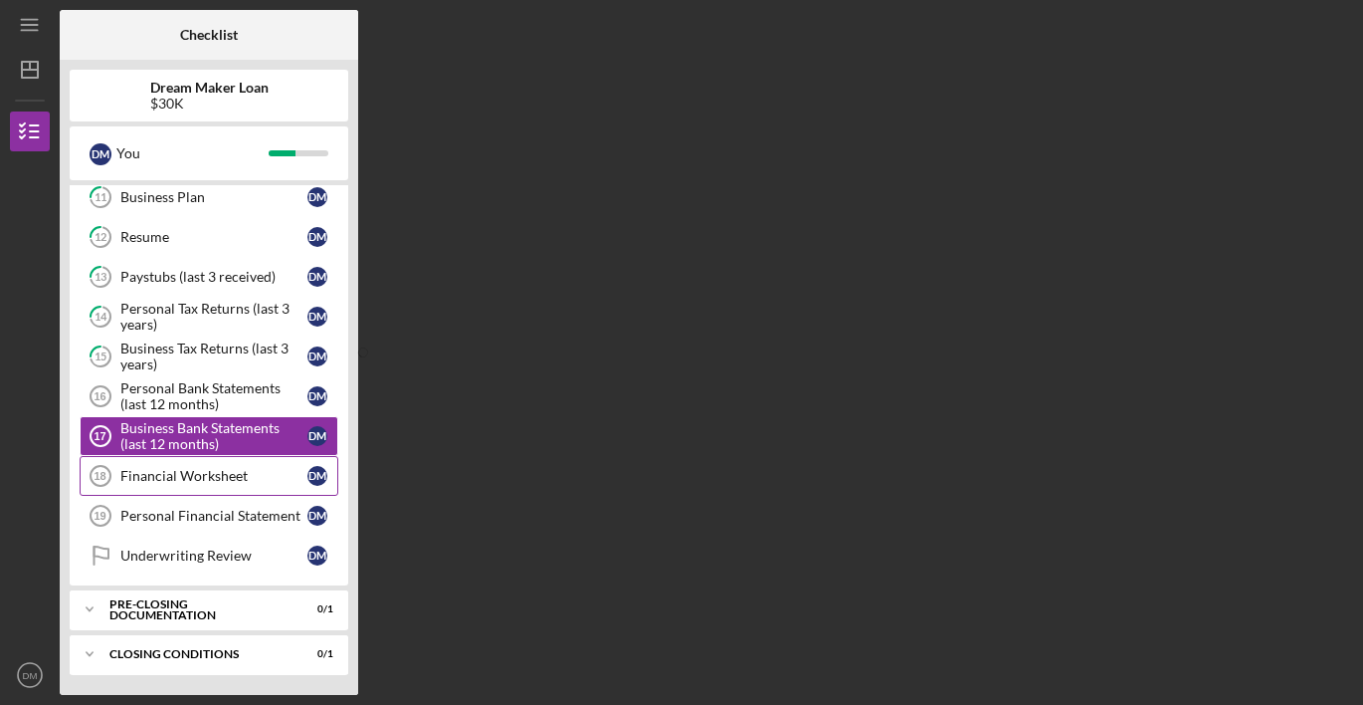
click at [244, 474] on div "Financial Worksheet" at bounding box center [213, 476] width 187 height 16
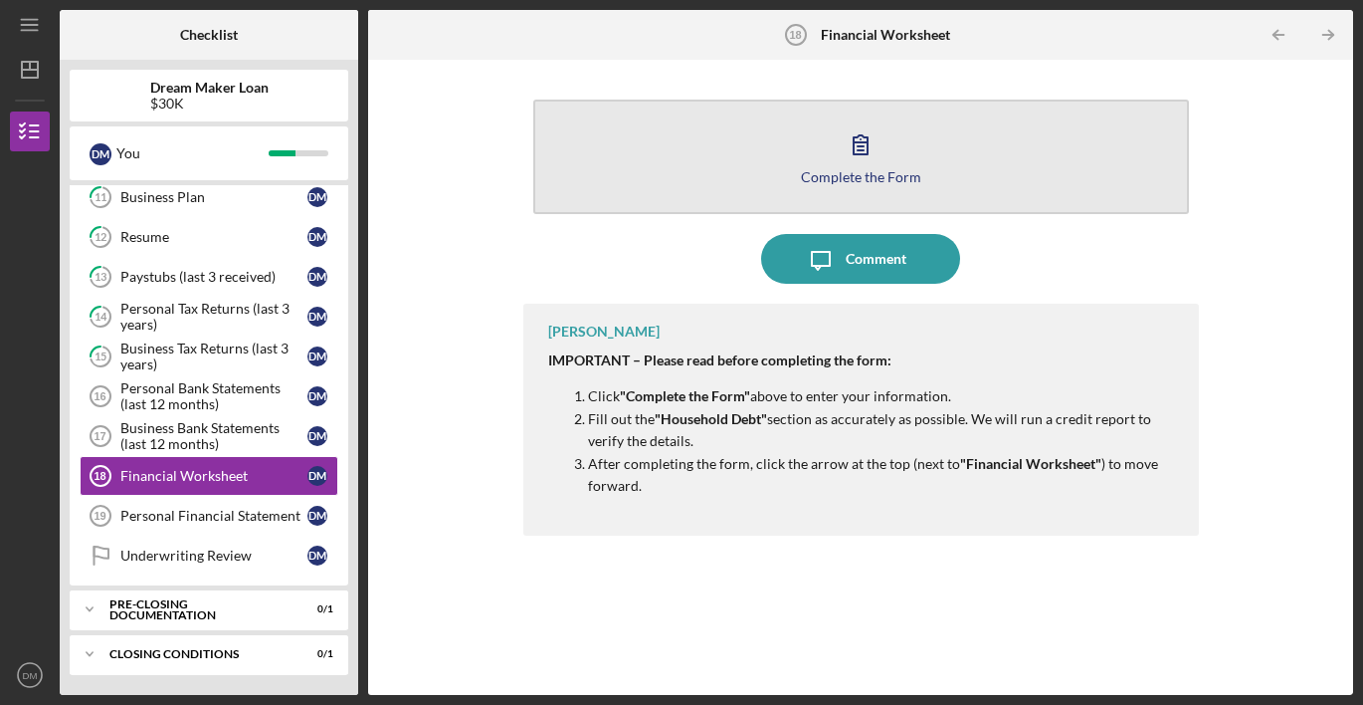
click at [883, 157] on icon "button" at bounding box center [861, 144] width 50 height 50
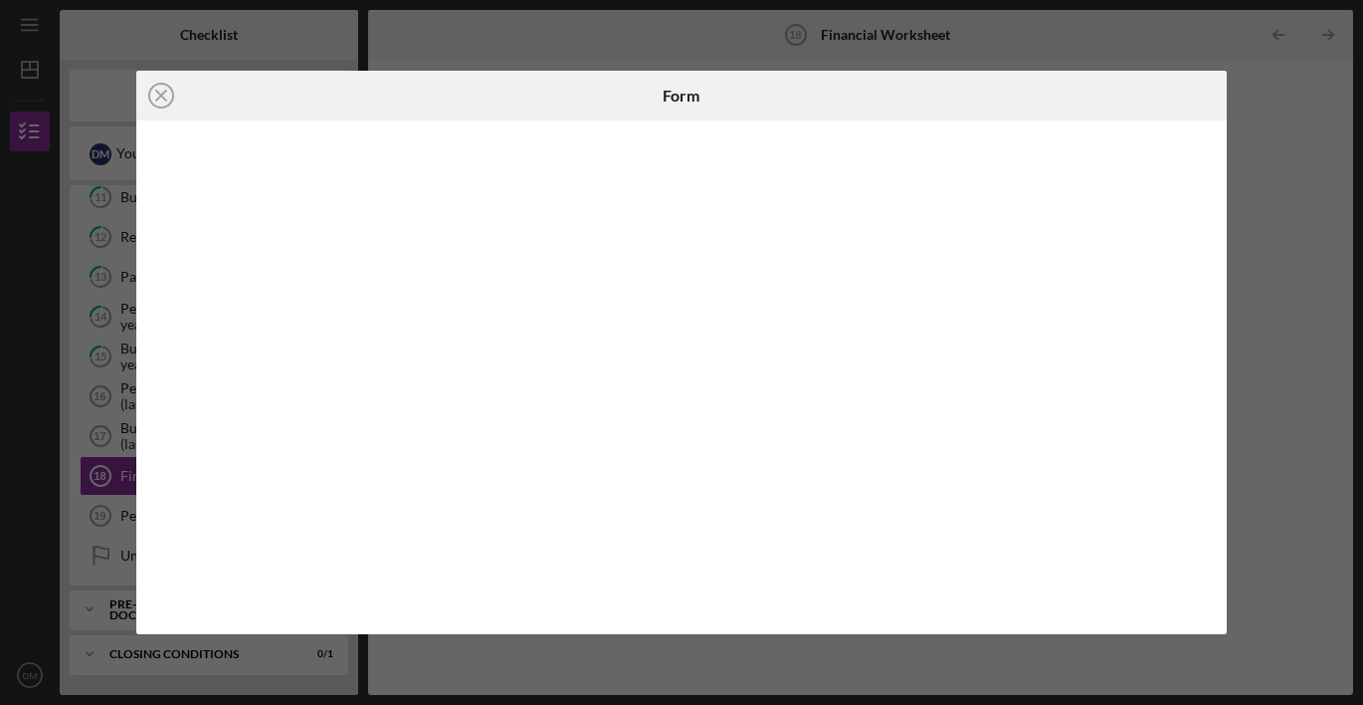
click at [1288, 190] on div "Icon/Close Form" at bounding box center [681, 352] width 1363 height 705
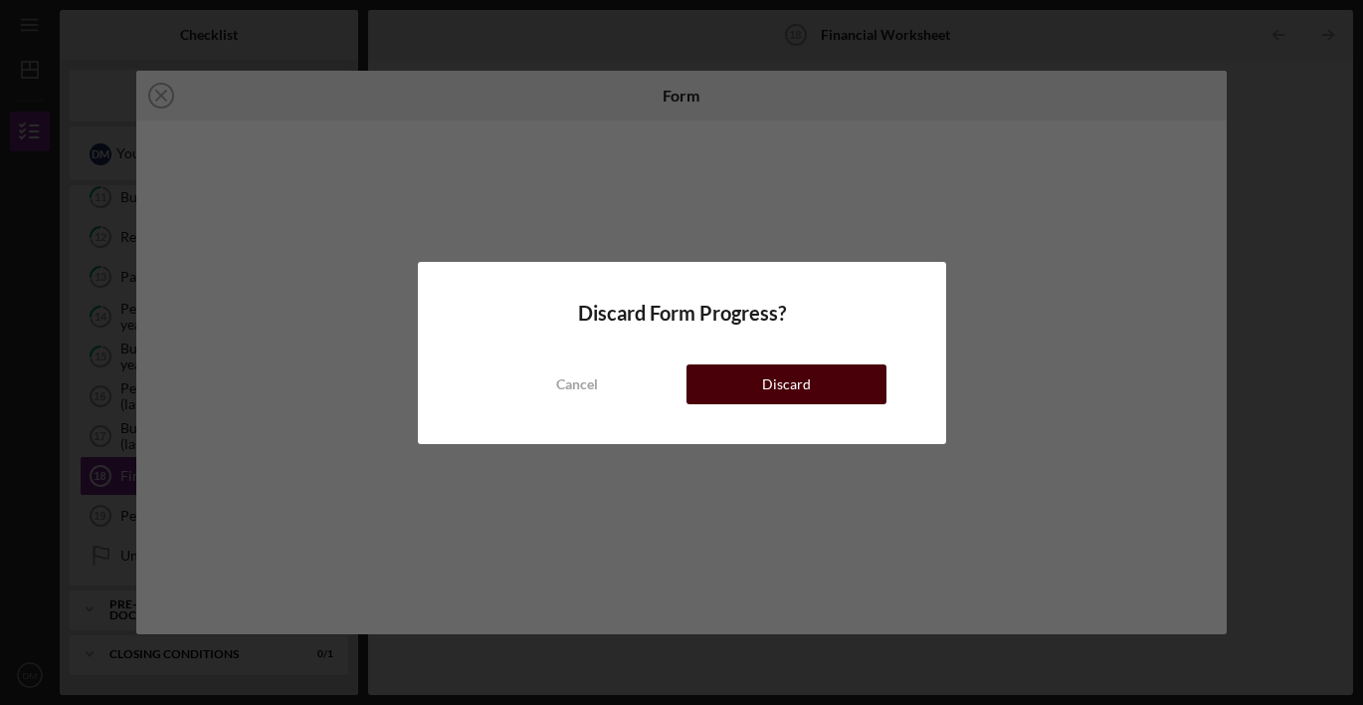
click at [784, 380] on div "Discard" at bounding box center [786, 384] width 49 height 40
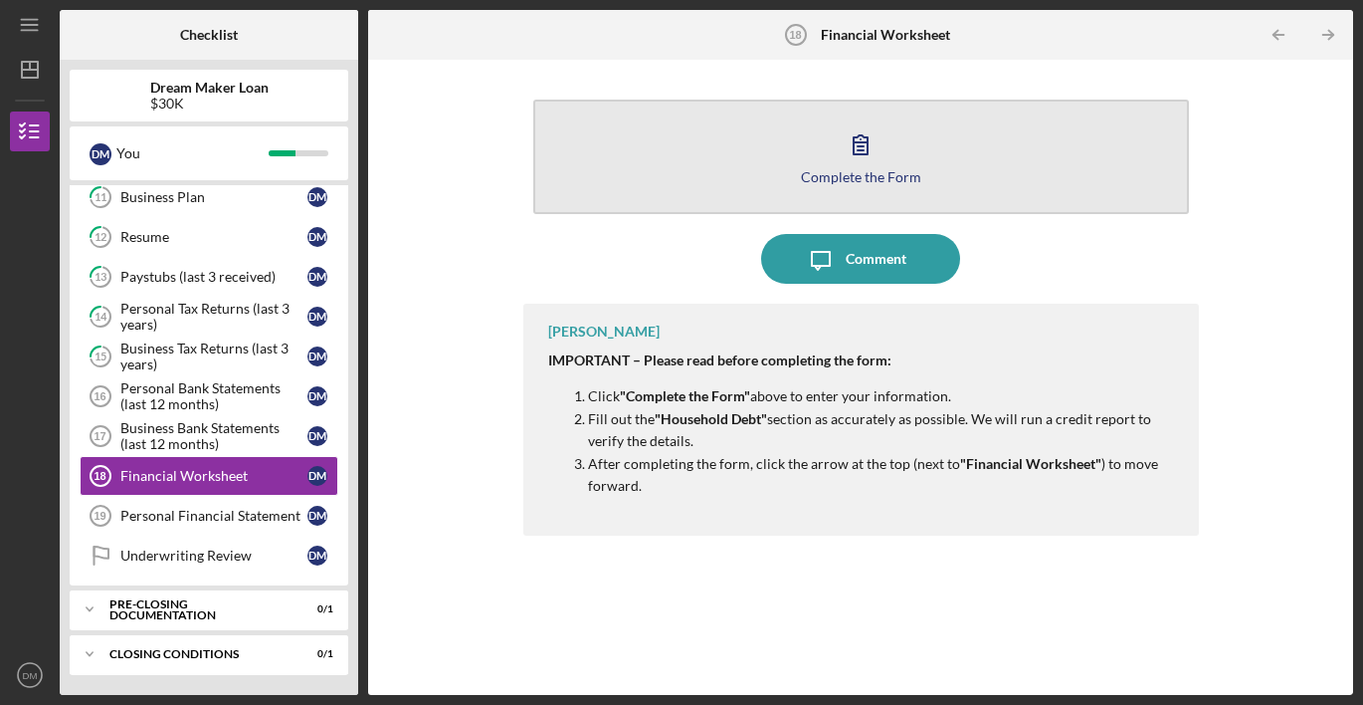
click at [876, 152] on icon "button" at bounding box center [861, 144] width 50 height 50
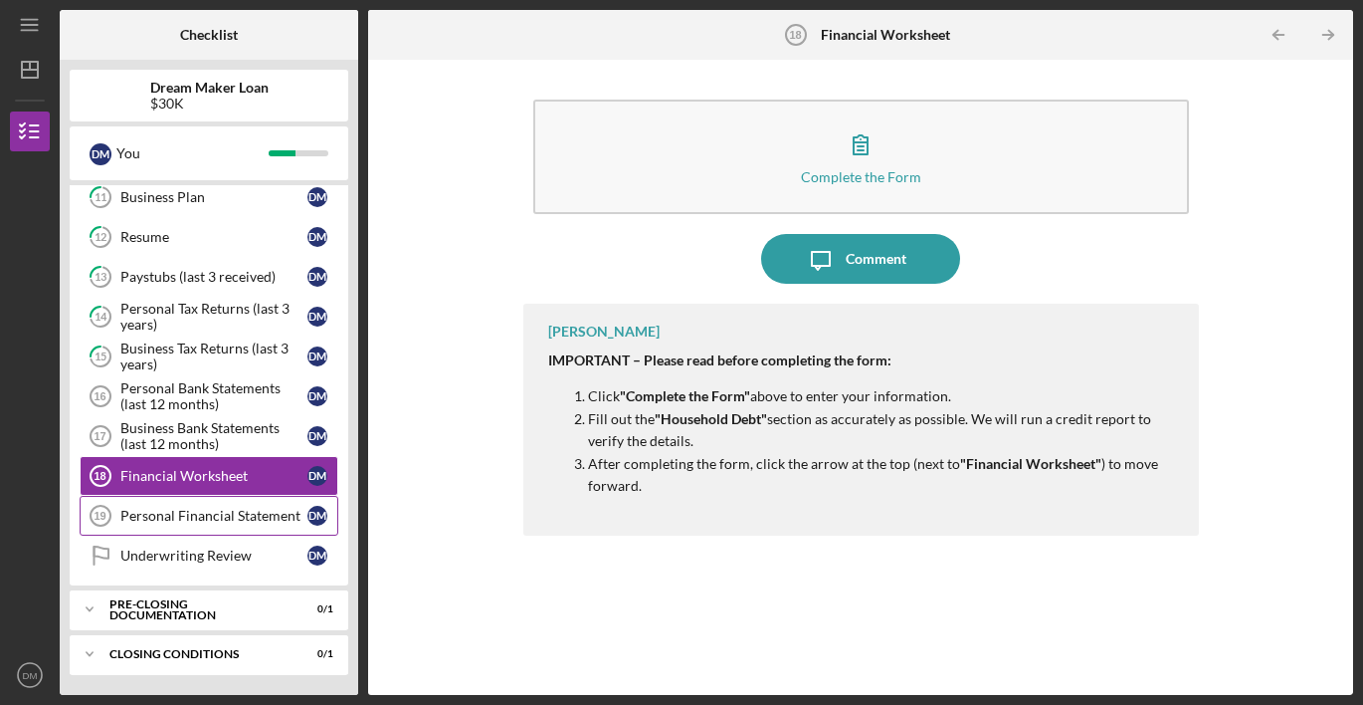
click at [191, 516] on div "Personal Financial Statement" at bounding box center [213, 516] width 187 height 16
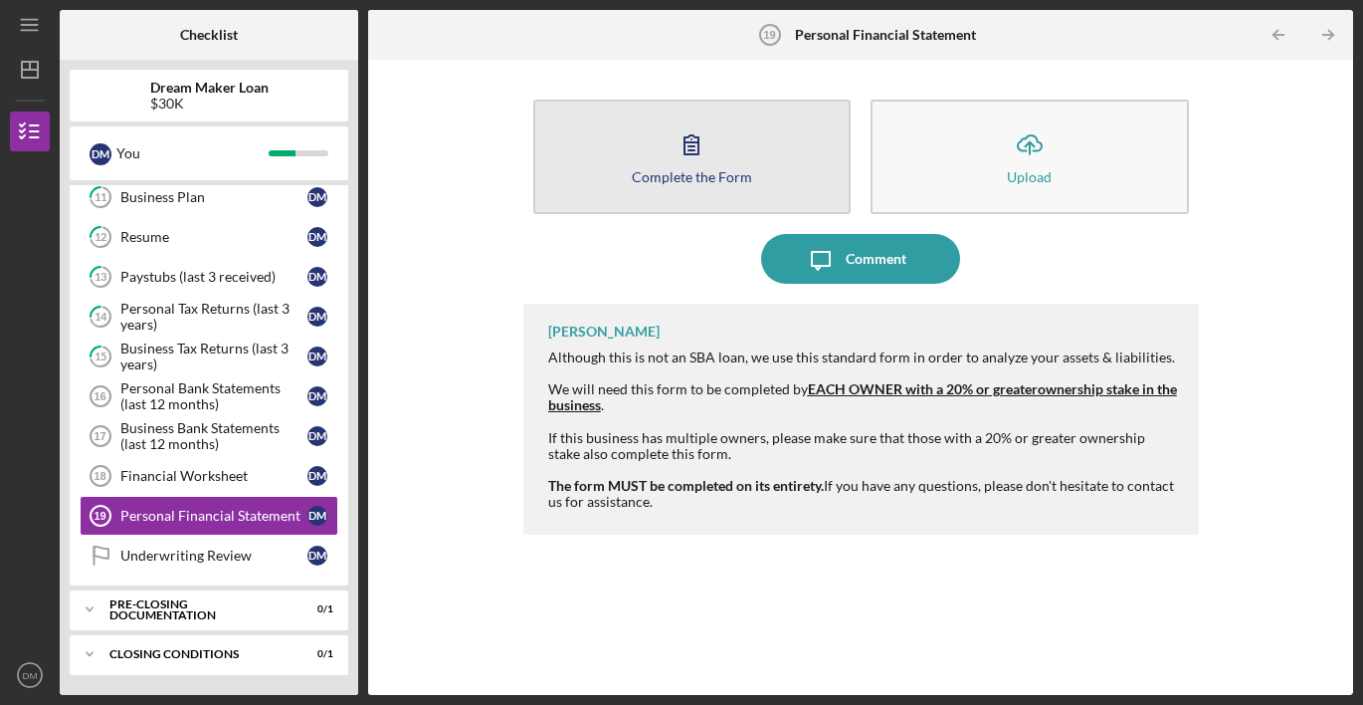
click at [648, 150] on button "Complete the Form Form" at bounding box center [692, 157] width 318 height 114
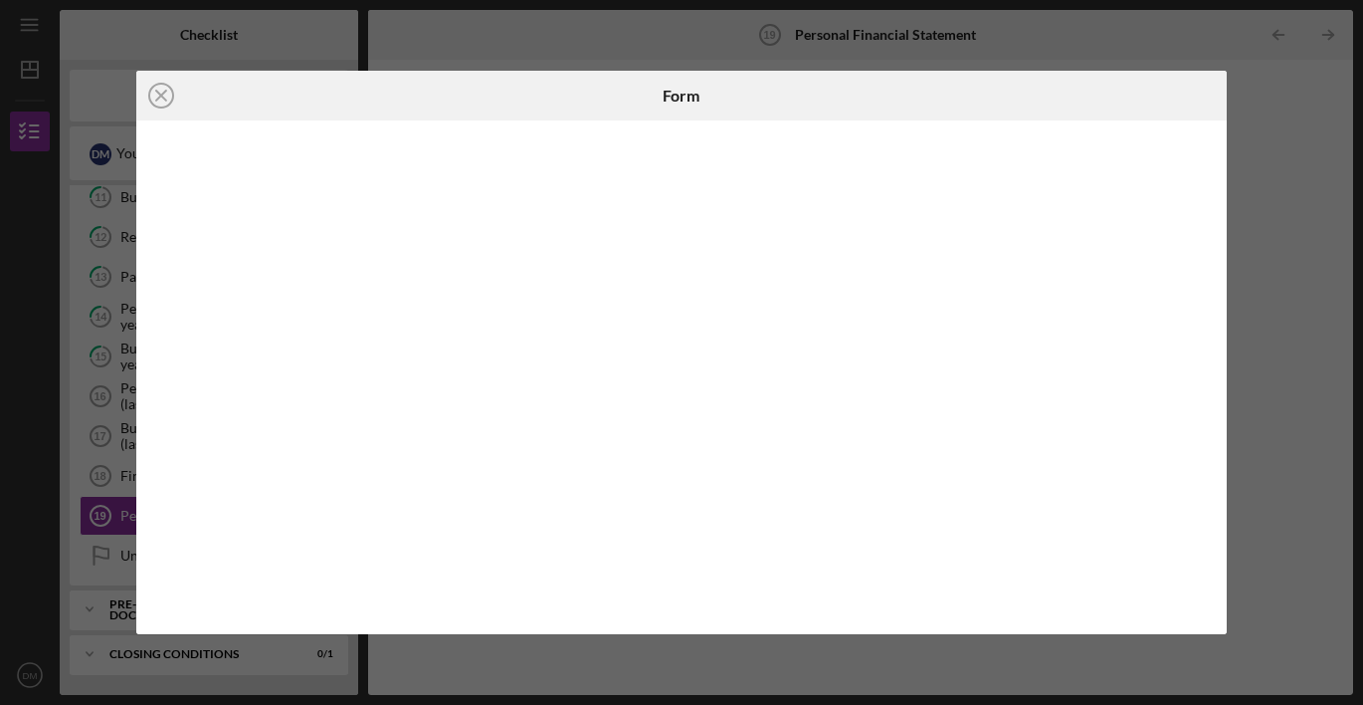
click at [24, 372] on div "Icon/Close Form" at bounding box center [681, 352] width 1363 height 705
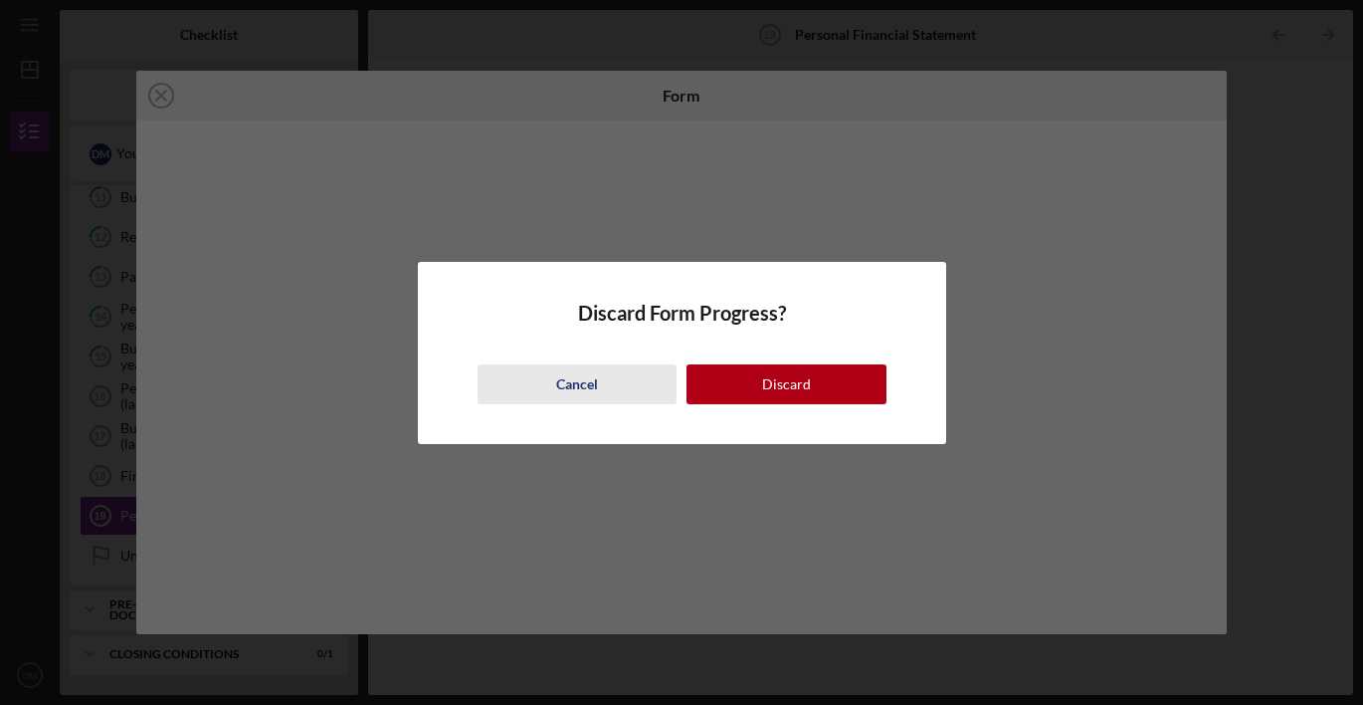
click at [560, 381] on div "Cancel" at bounding box center [577, 384] width 42 height 40
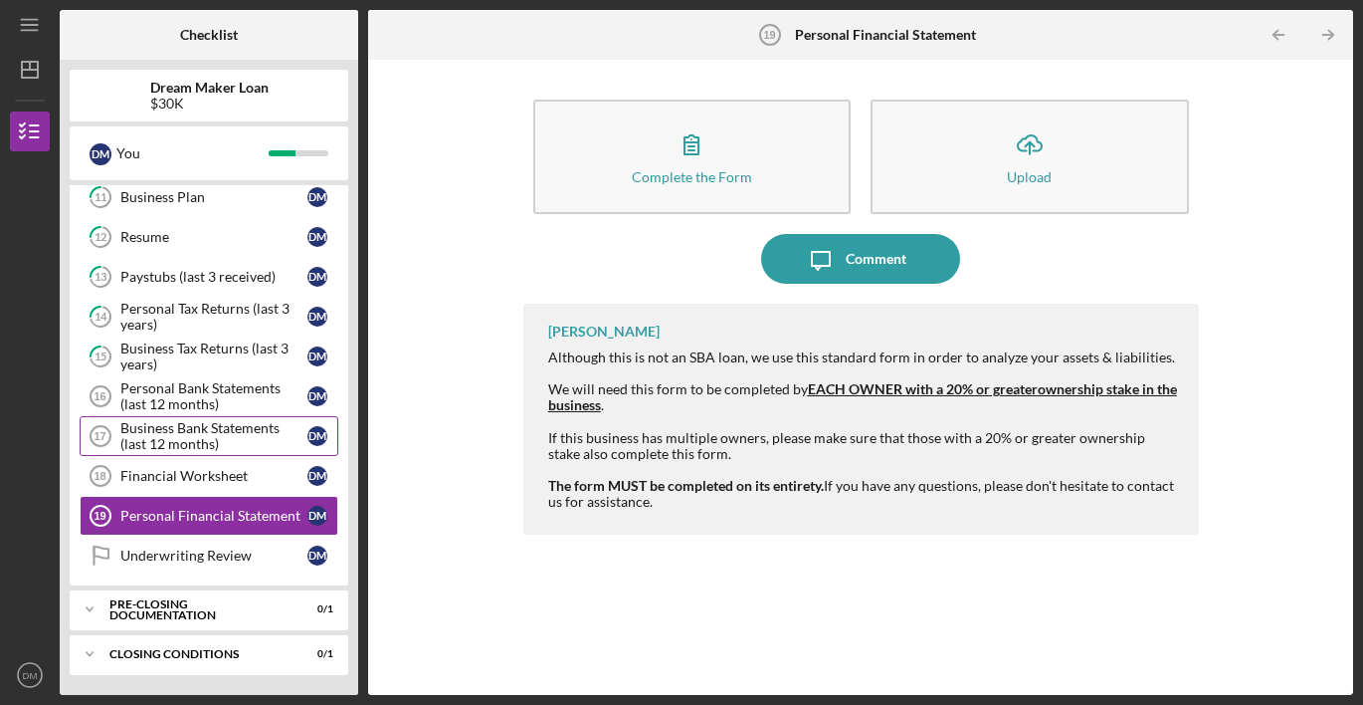
click at [246, 432] on div "Business Bank Statements (last 12 months)" at bounding box center [213, 436] width 187 height 32
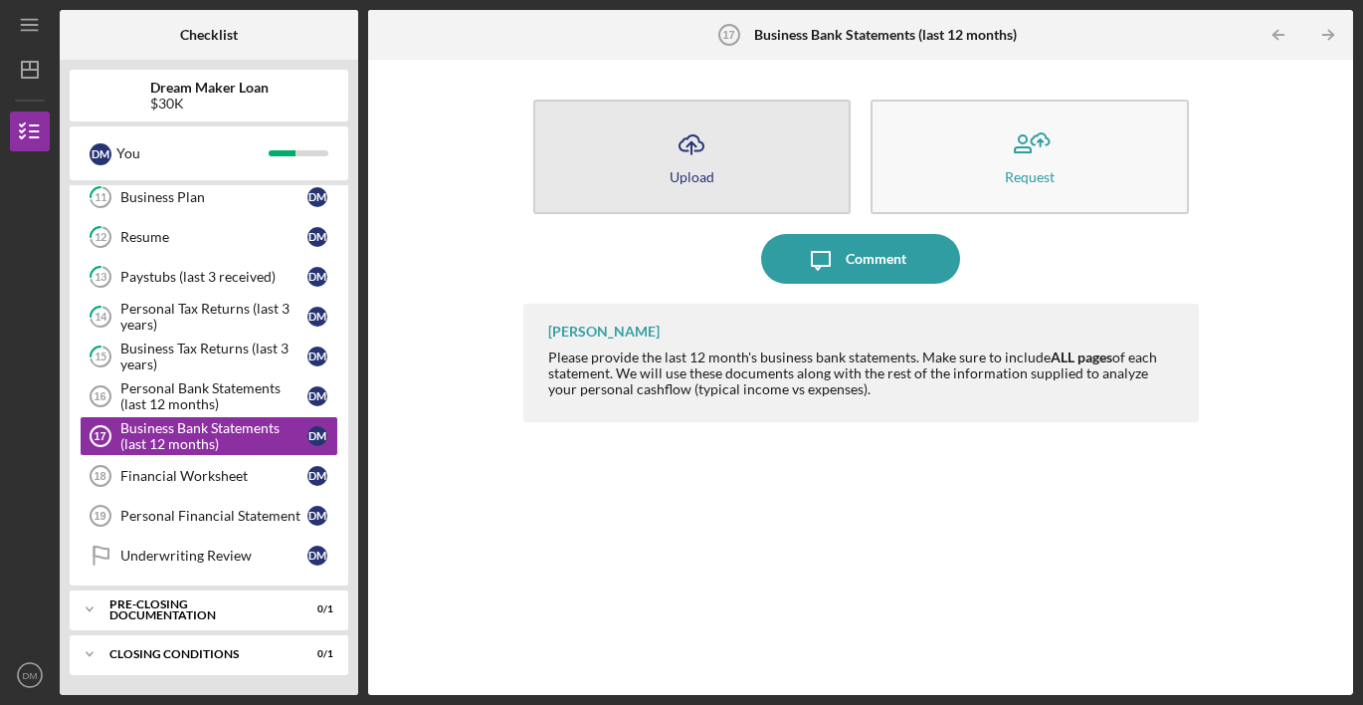
click at [681, 149] on icon "button" at bounding box center [692, 142] width 24 height 15
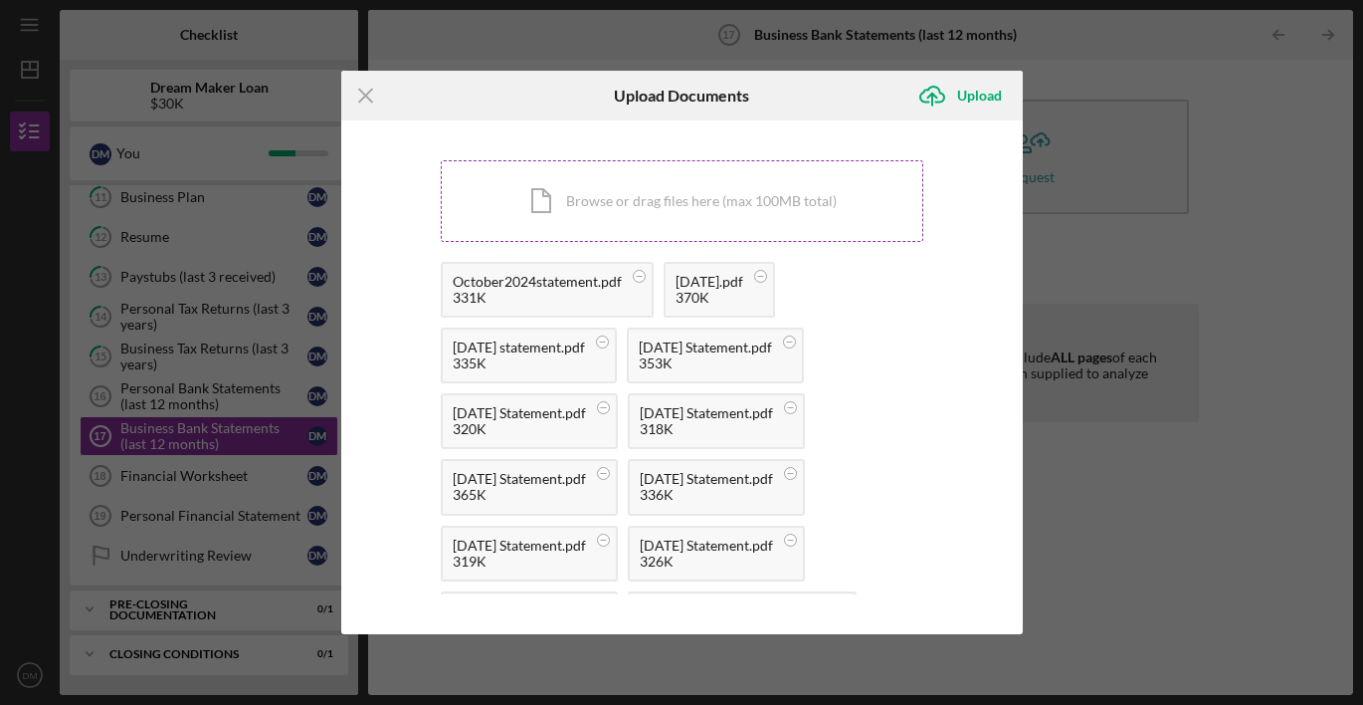
scroll to position [172, 0]
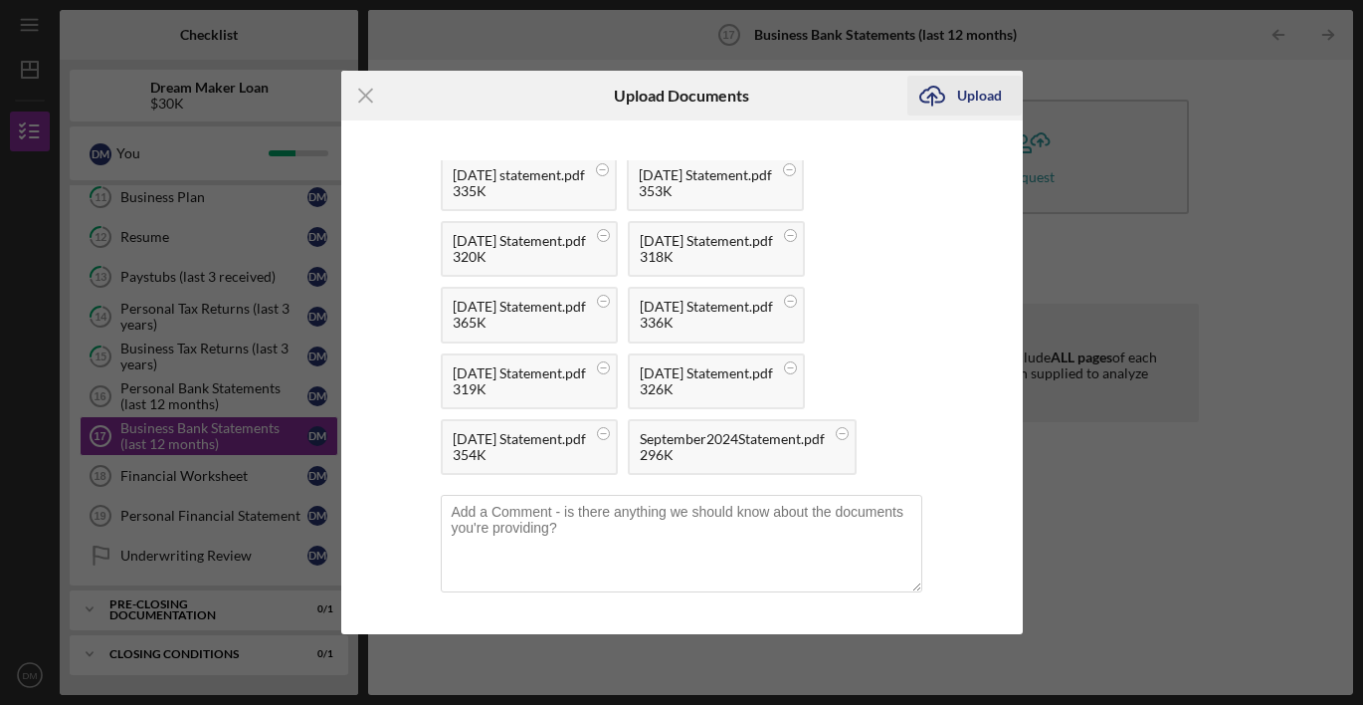
click at [961, 102] on div "Upload" at bounding box center [979, 96] width 45 height 40
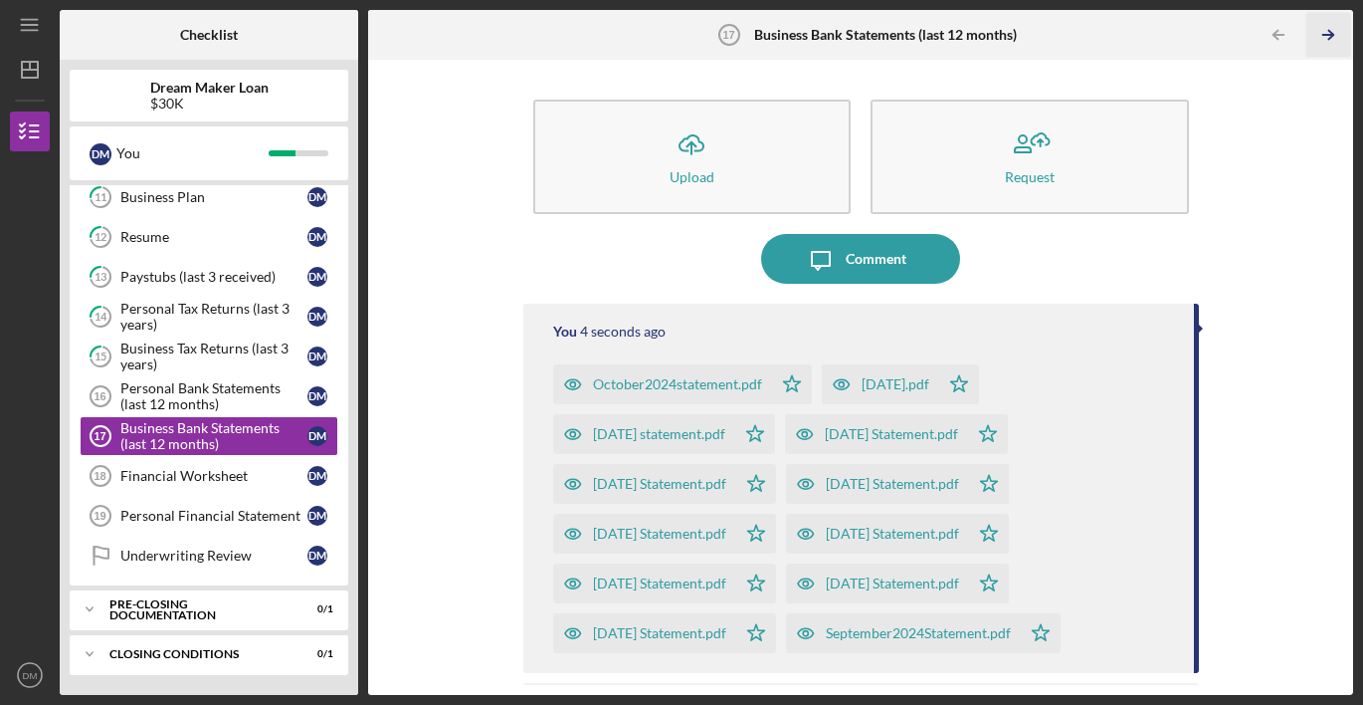
click at [1333, 35] on line "button" at bounding box center [1328, 35] width 10 height 0
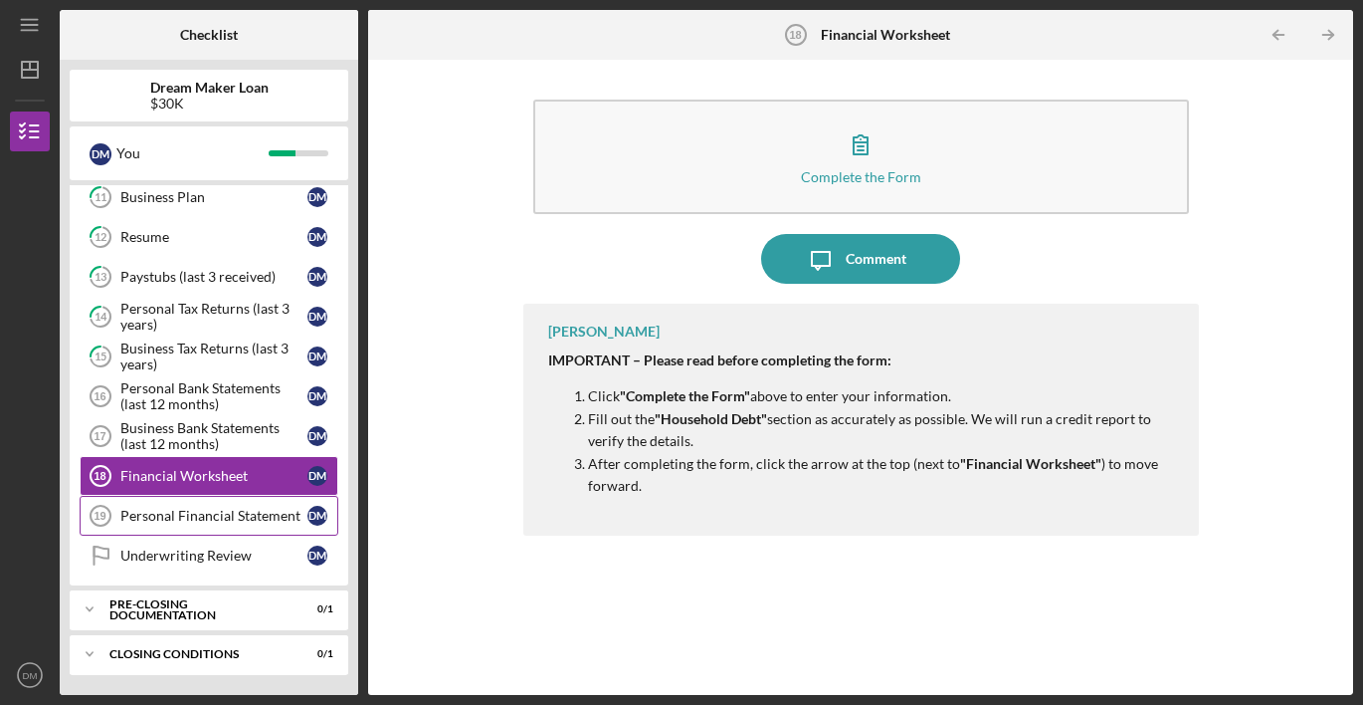
click at [202, 531] on link "Personal Financial Statement 19 Personal Financial Statement D M" at bounding box center [209, 516] width 259 height 40
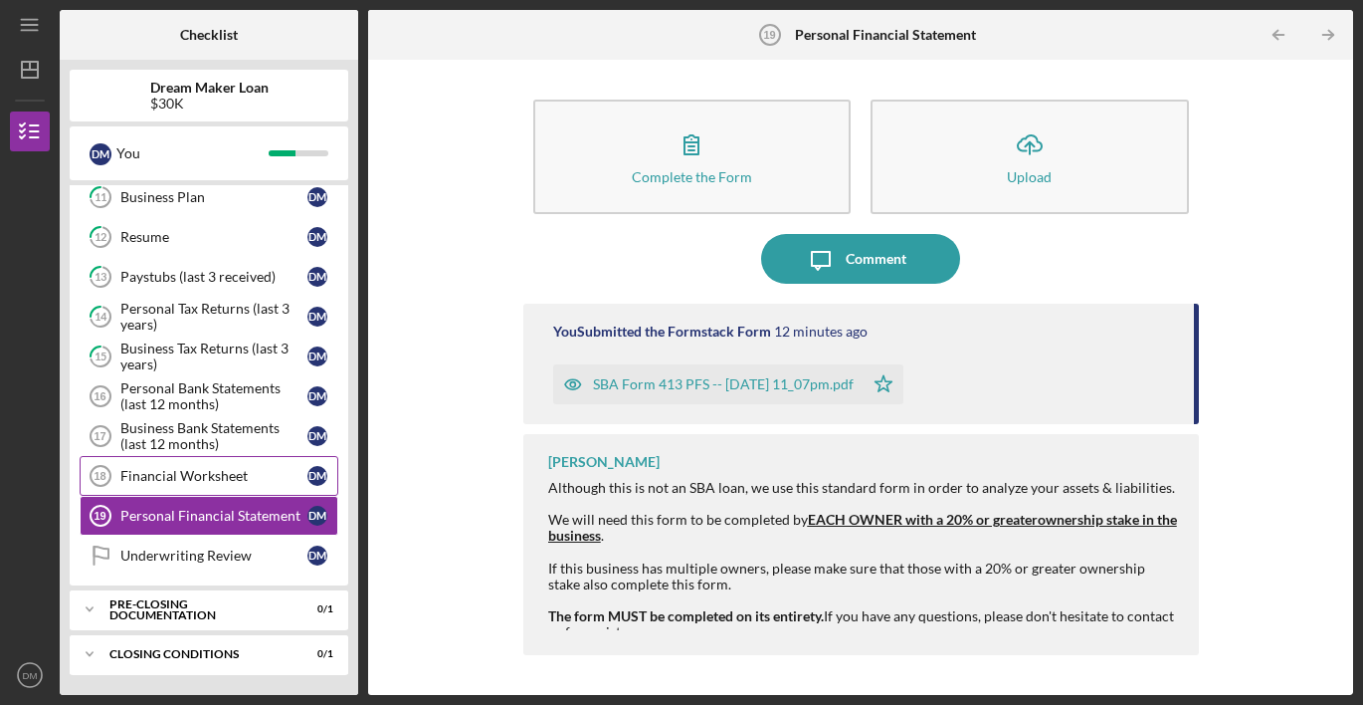
click at [200, 484] on link "Financial Worksheet 18 Financial Worksheet D M" at bounding box center [209, 476] width 259 height 40
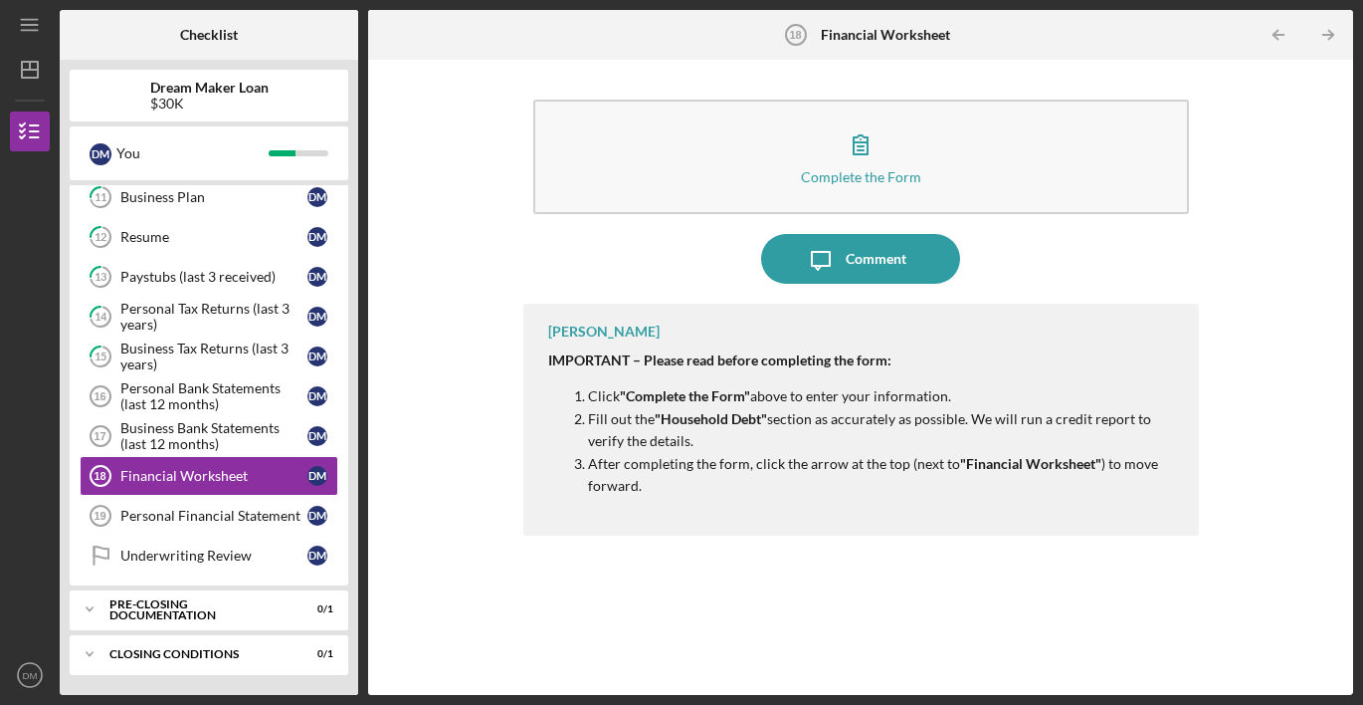
click at [80, 456] on link "Financial Worksheet 18 Financial Worksheet D M" at bounding box center [209, 476] width 259 height 40
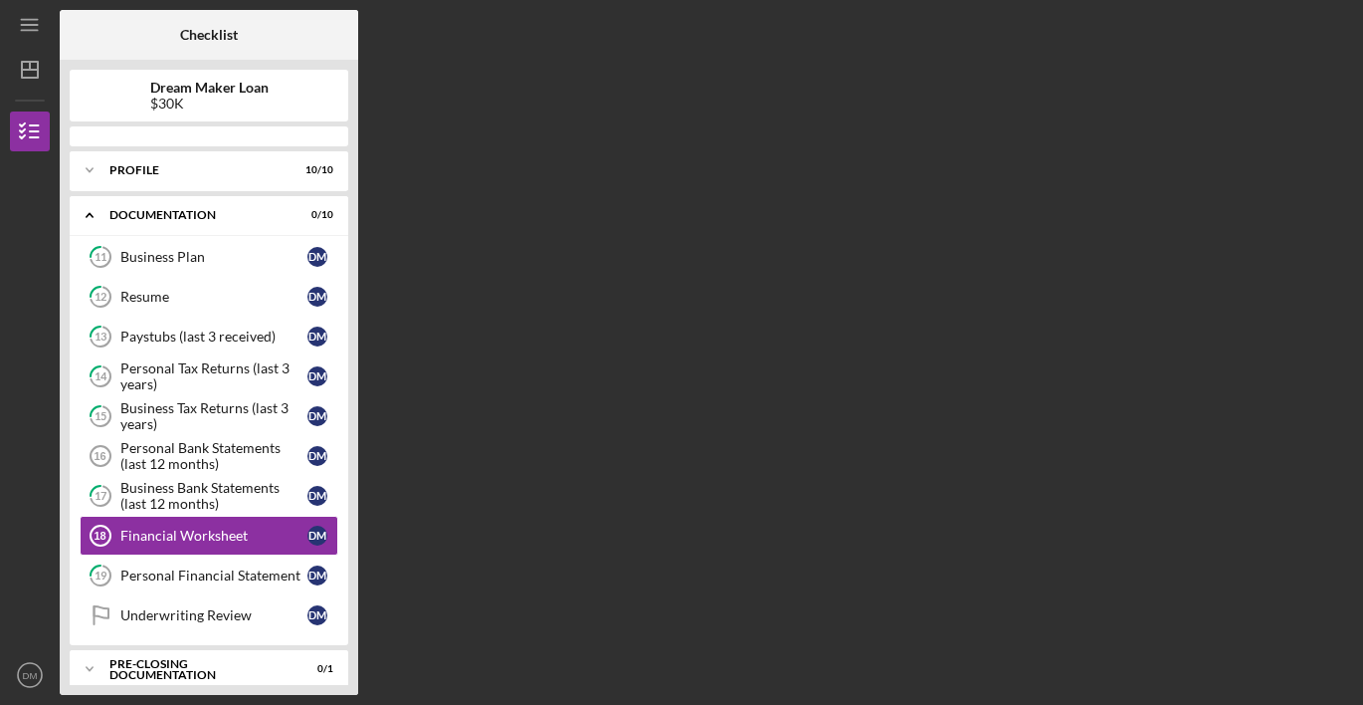
scroll to position [60, 0]
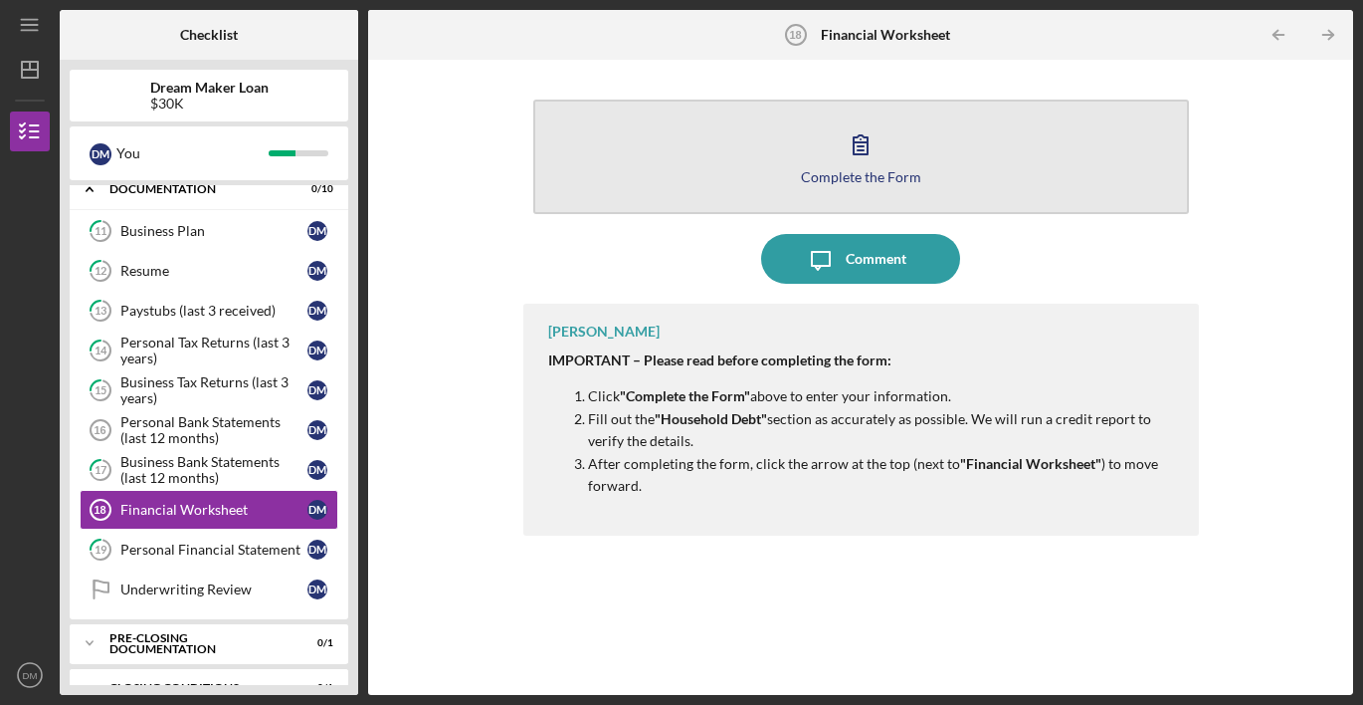
click at [810, 163] on button "Complete the Form Form" at bounding box center [861, 157] width 656 height 114
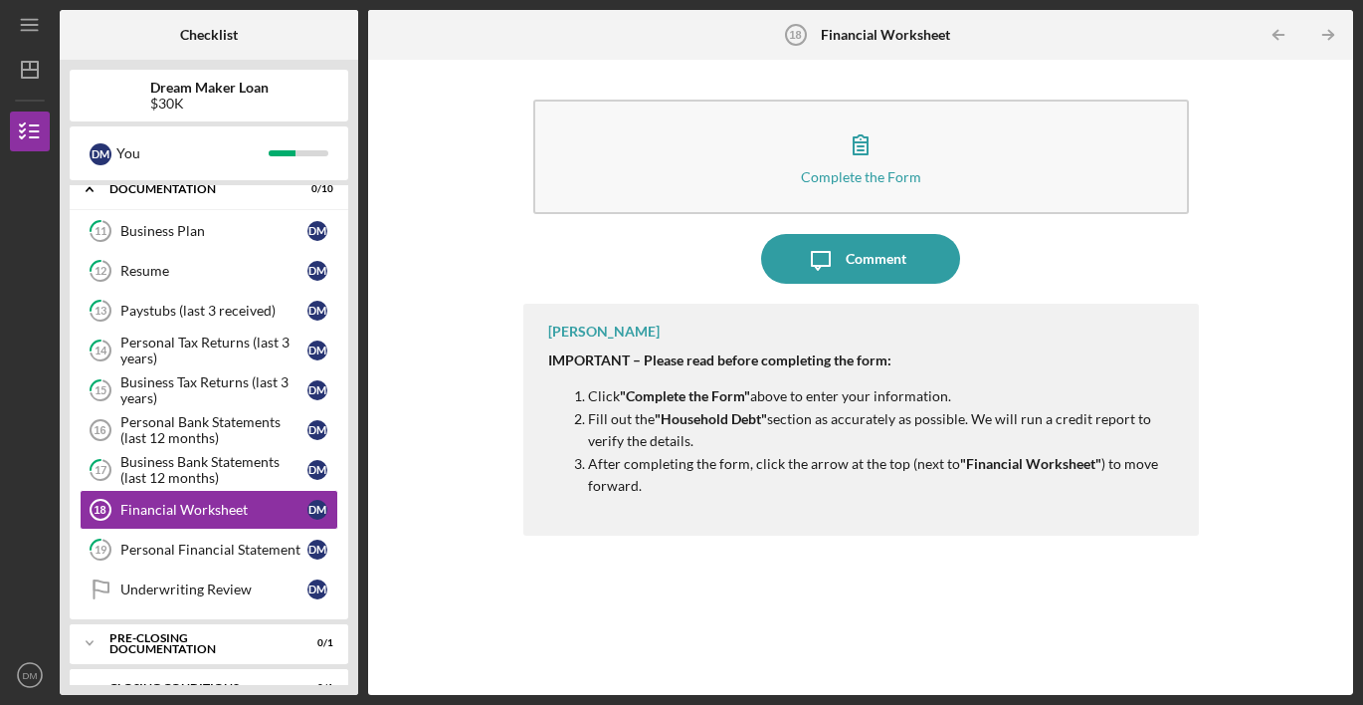
click at [1327, 36] on icon "Icon/Table Pagination Arrow" at bounding box center [1329, 35] width 45 height 45
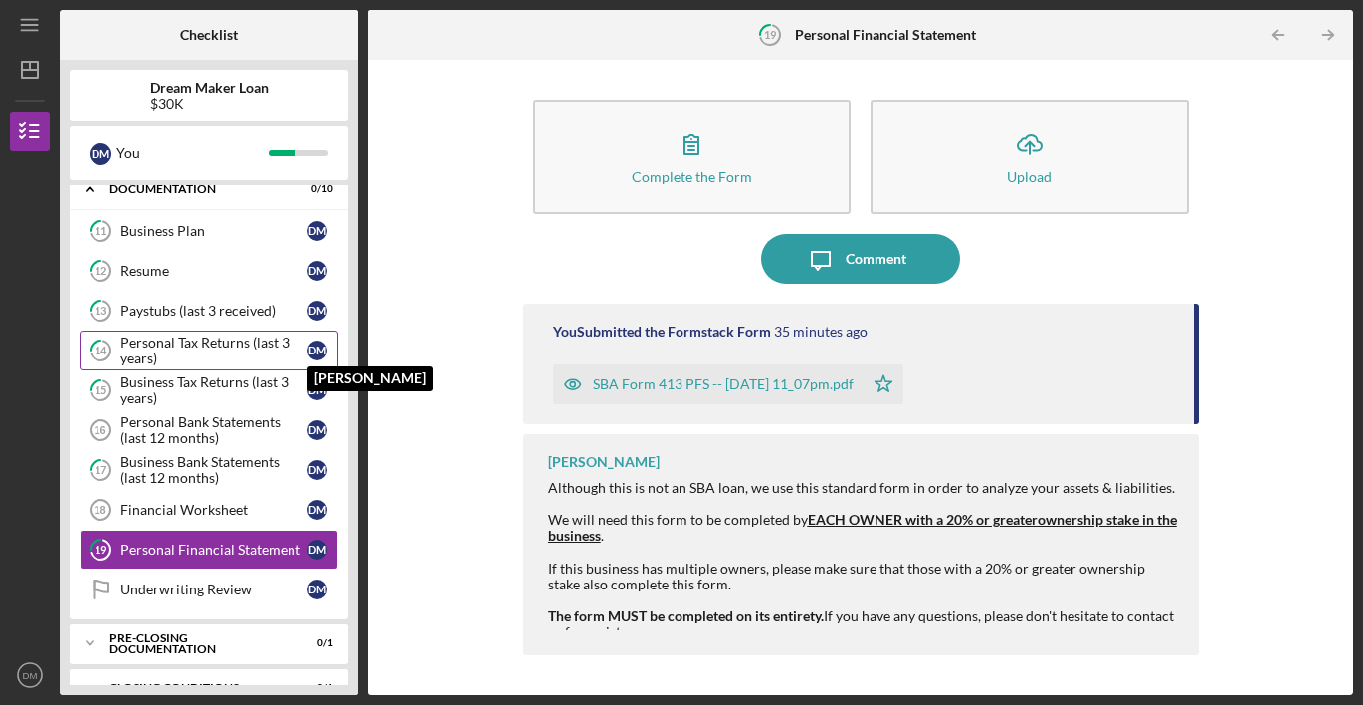
scroll to position [94, 0]
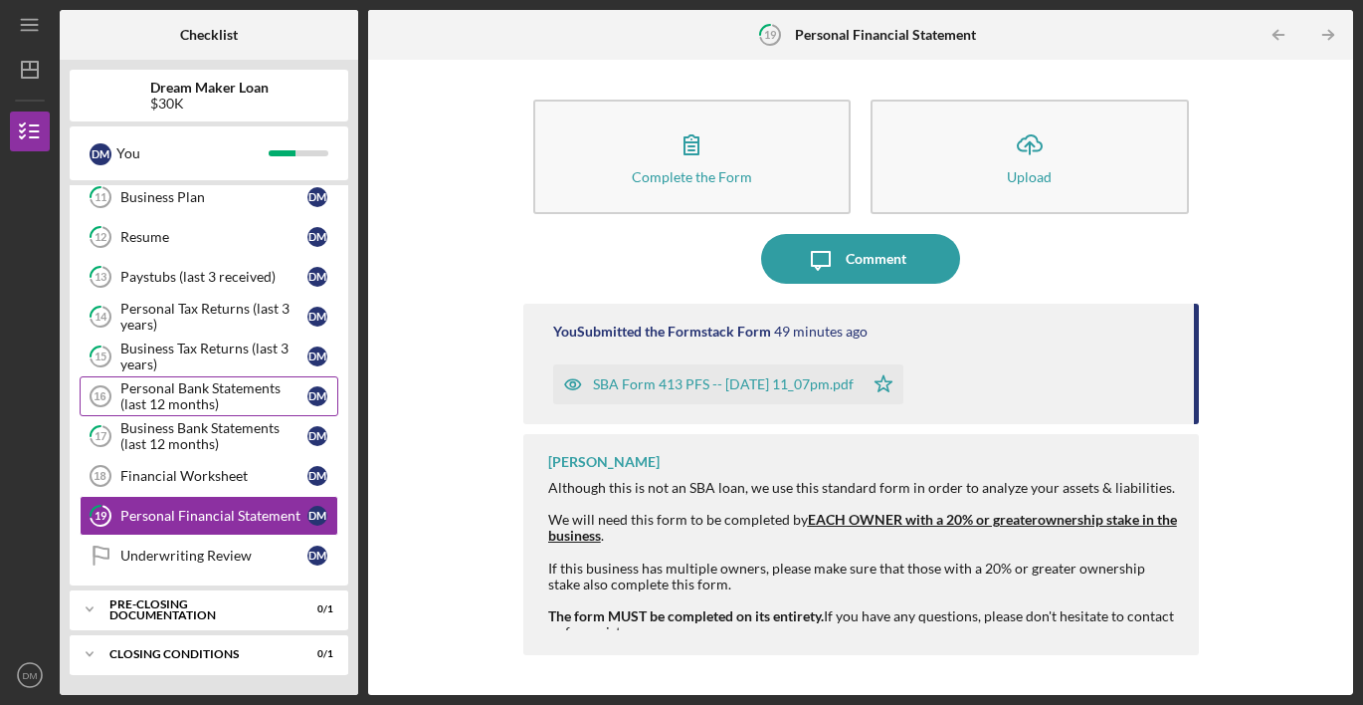
click at [195, 380] on div "Personal Bank Statements (last 12 months)" at bounding box center [213, 396] width 187 height 32
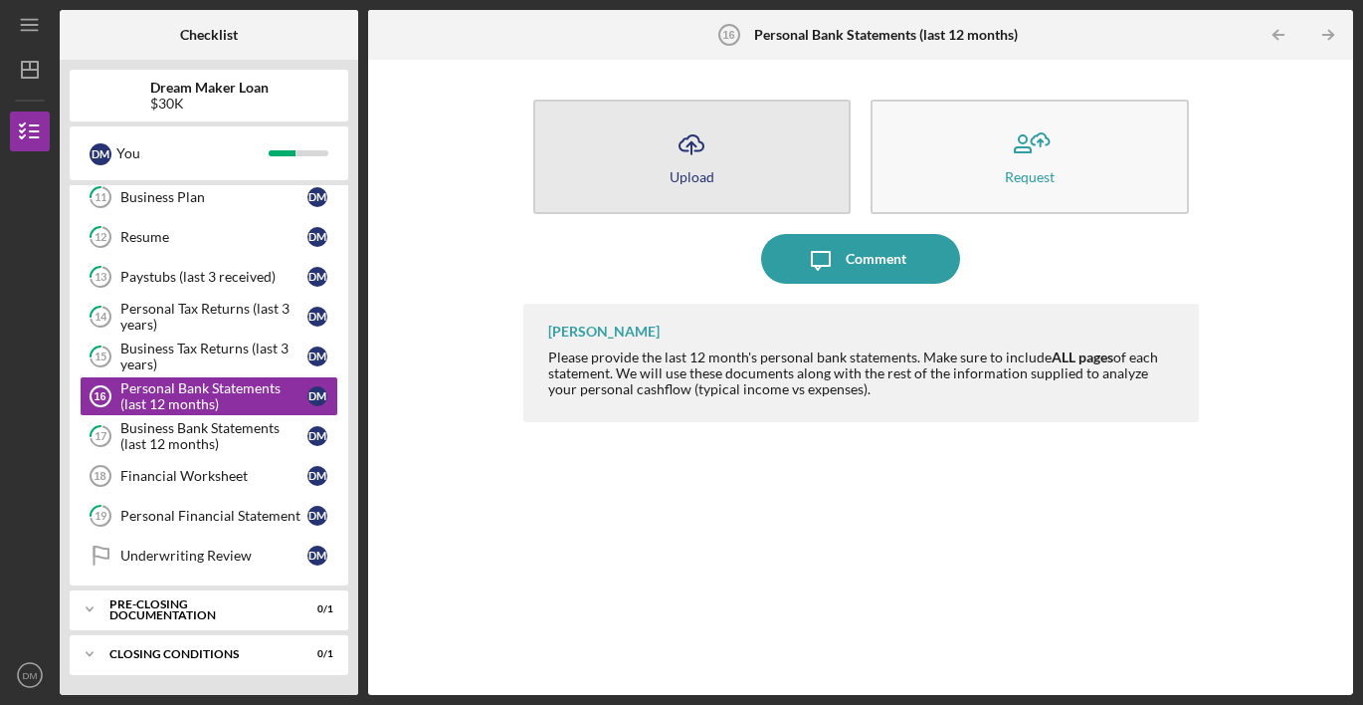
click at [672, 142] on icon "Icon/Upload" at bounding box center [692, 144] width 50 height 50
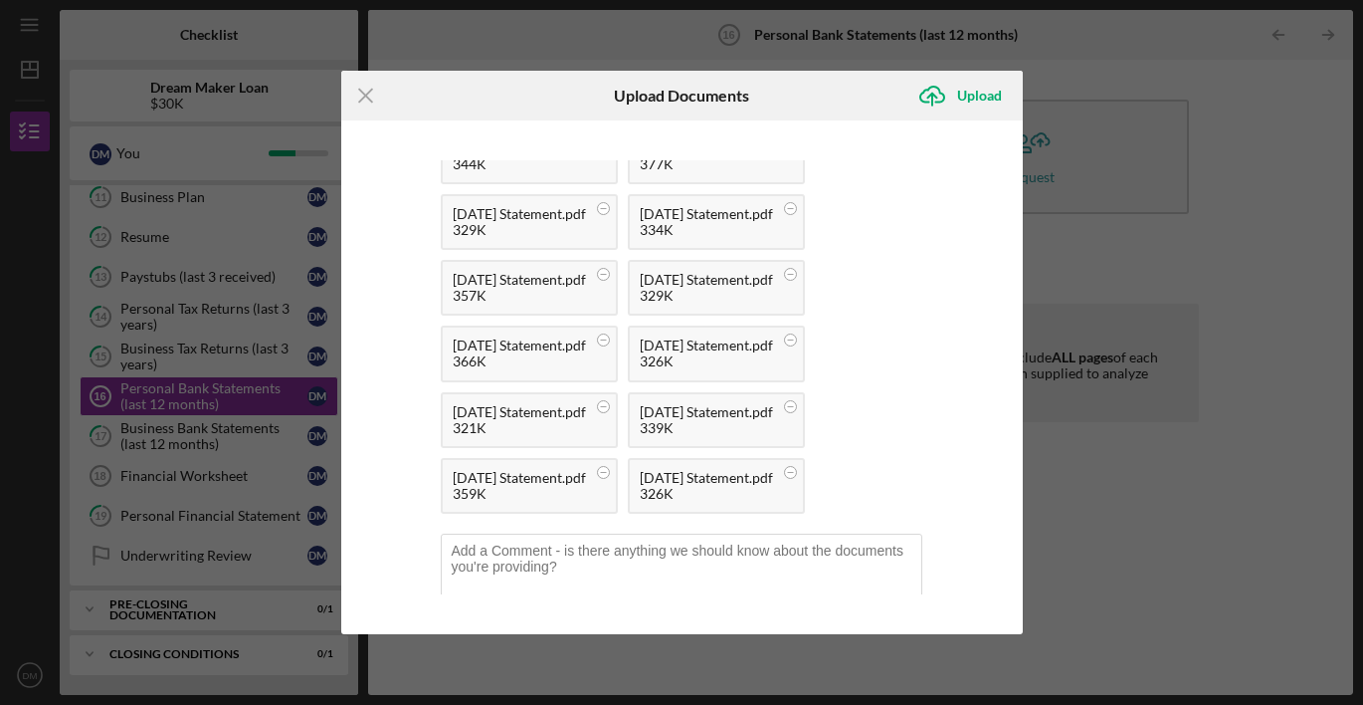
scroll to position [172, 0]
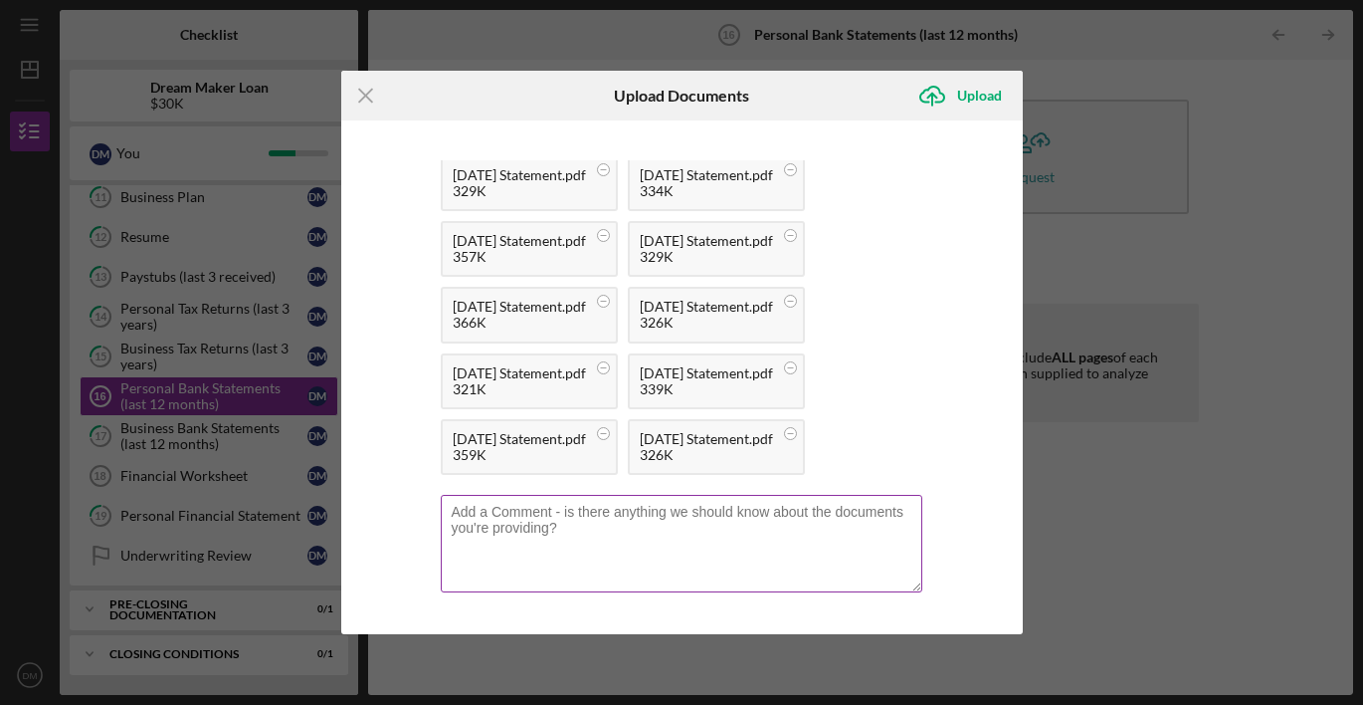
click at [631, 533] on textarea at bounding box center [682, 544] width 482 height 98
click at [709, 511] on textarea "Yes, this says business bank account but i use it as" at bounding box center [682, 544] width 482 height 98
click at [710, 511] on textarea "Yes, this says business bank account but i use it as" at bounding box center [682, 544] width 482 height 98
click at [709, 509] on textarea "Yes, this says business bank account buti use it as" at bounding box center [682, 544] width 482 height 98
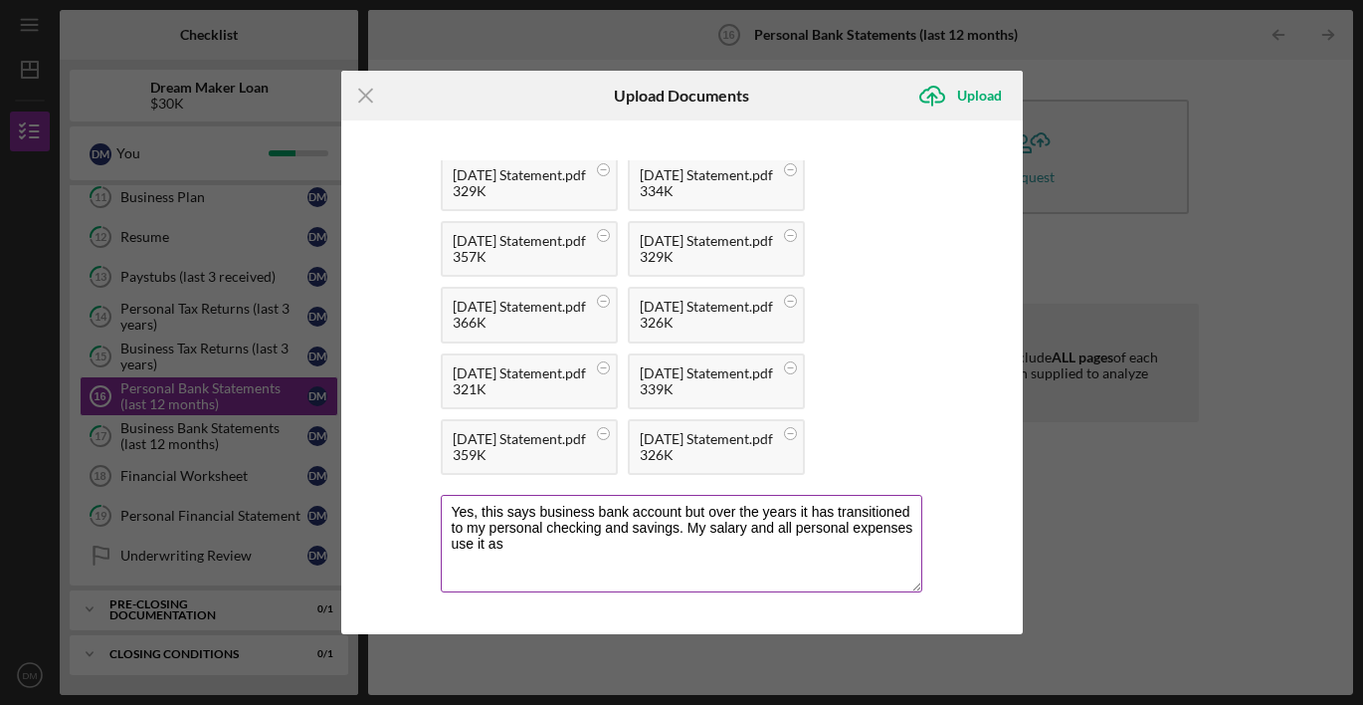
drag, startPoint x: 505, startPoint y: 539, endPoint x: 449, endPoint y: 545, distance: 56.0
click at [449, 545] on textarea "Yes, this says business bank account but over the years it has transitioned to …" at bounding box center [682, 544] width 482 height 98
click at [746, 526] on textarea "Yes, this says business bank account but over the years it has transitioned to …" at bounding box center [682, 544] width 482 height 98
type textarea "Yes, this says business bank account but over the years it has transitioned to …"
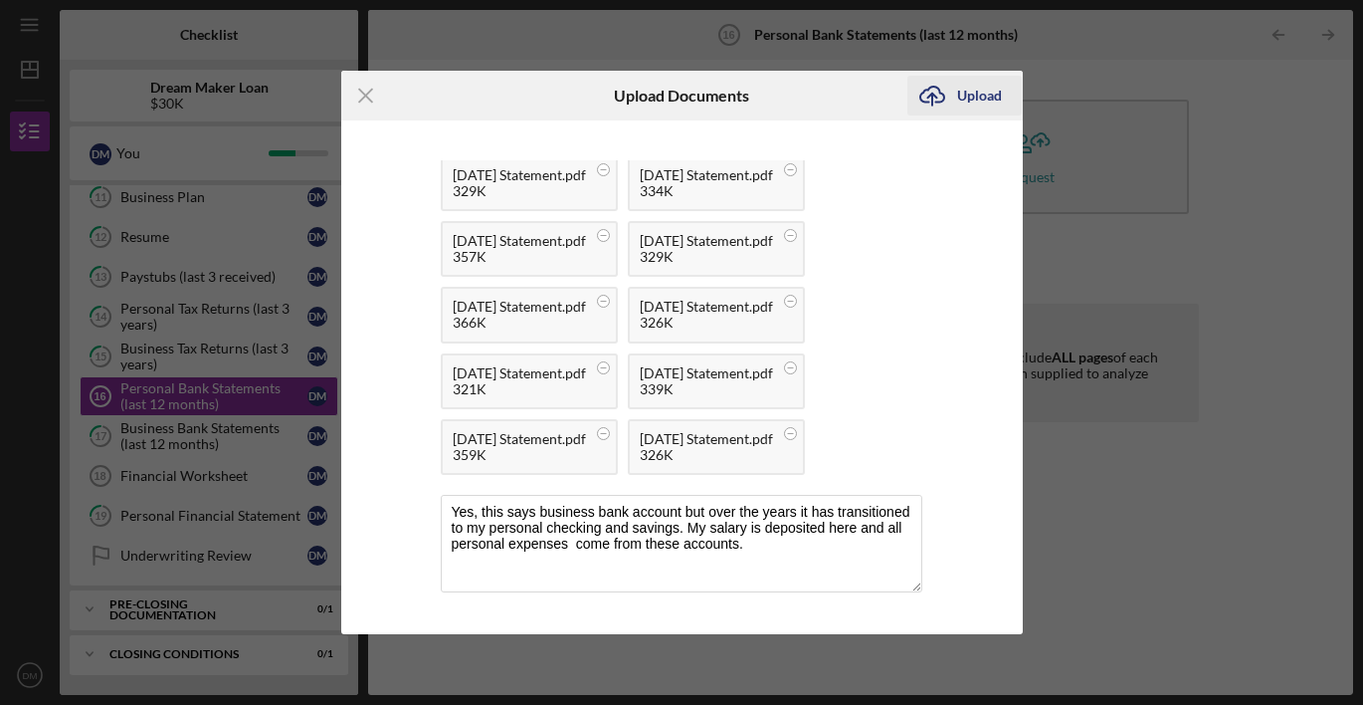
click at [939, 89] on icon "submit" at bounding box center [932, 94] width 24 height 15
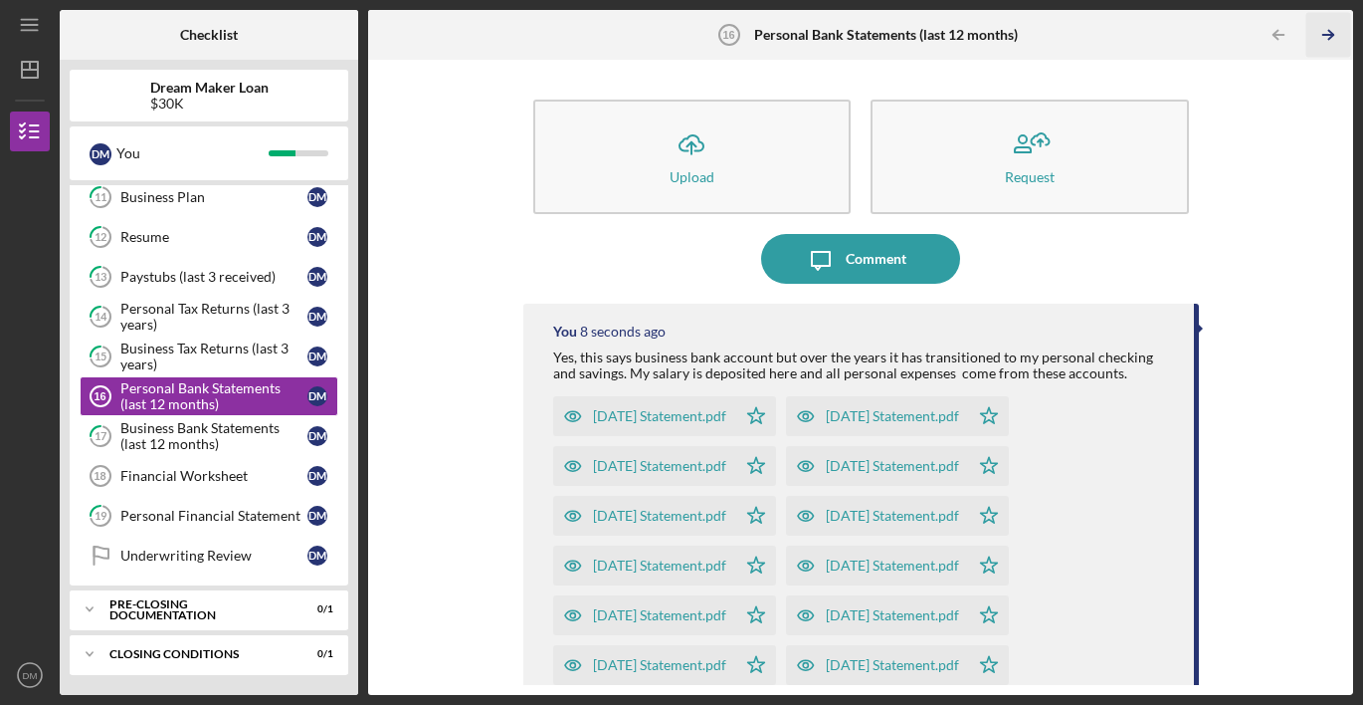
click at [1330, 25] on icon "Icon/Table Pagination Arrow" at bounding box center [1329, 35] width 45 height 45
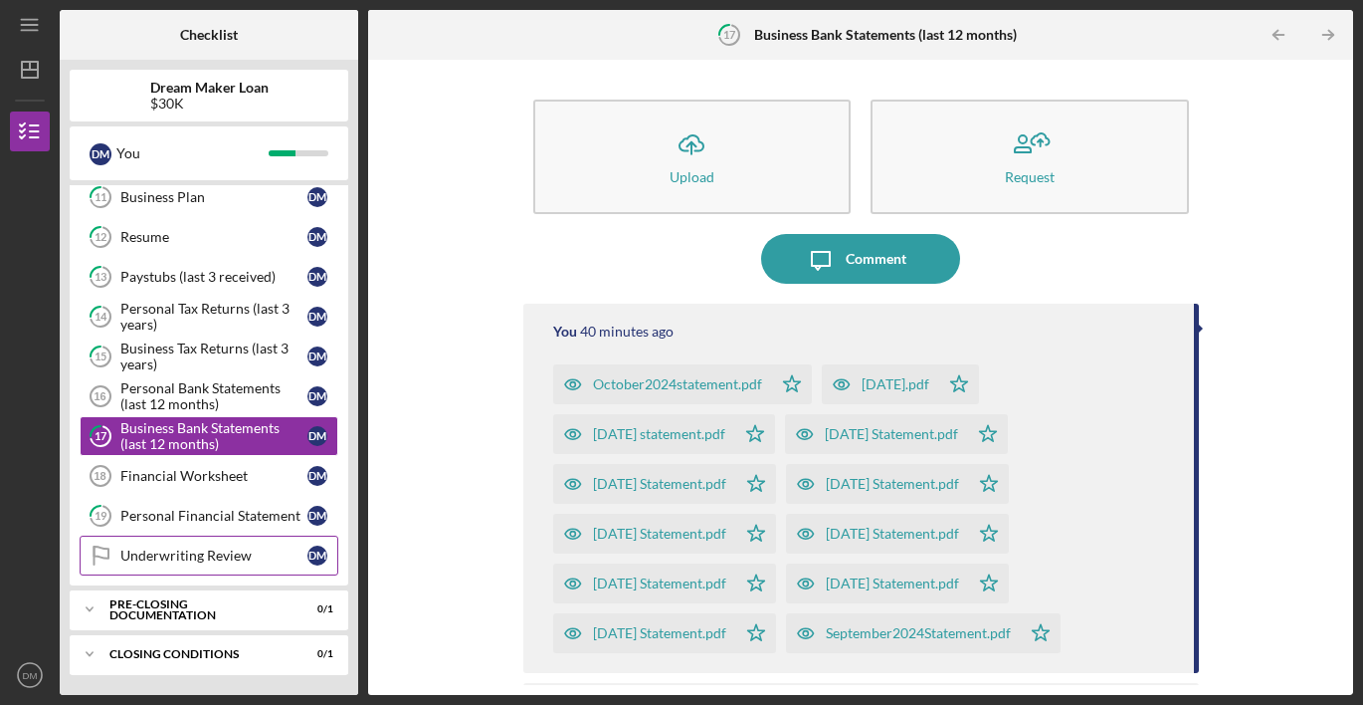
click at [150, 555] on div "Underwriting Review" at bounding box center [213, 555] width 187 height 16
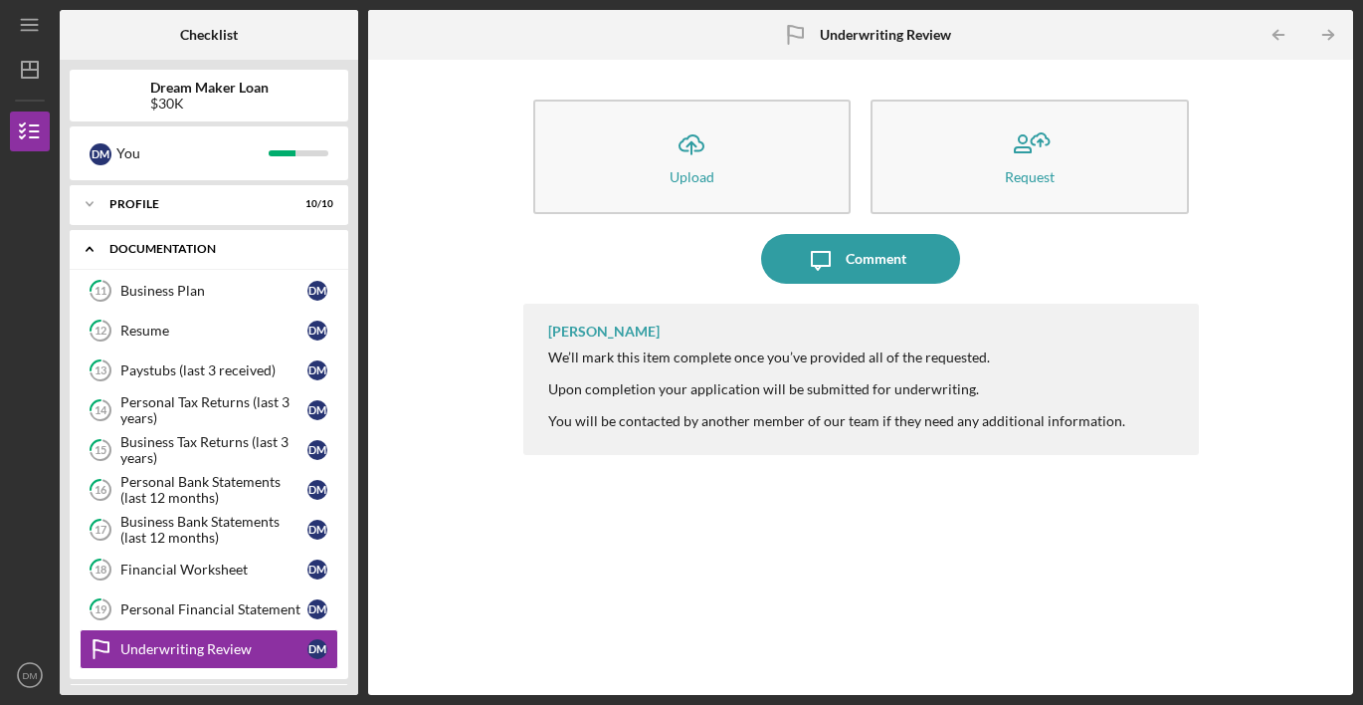
click at [90, 248] on polyline at bounding box center [90, 250] width 6 height 4
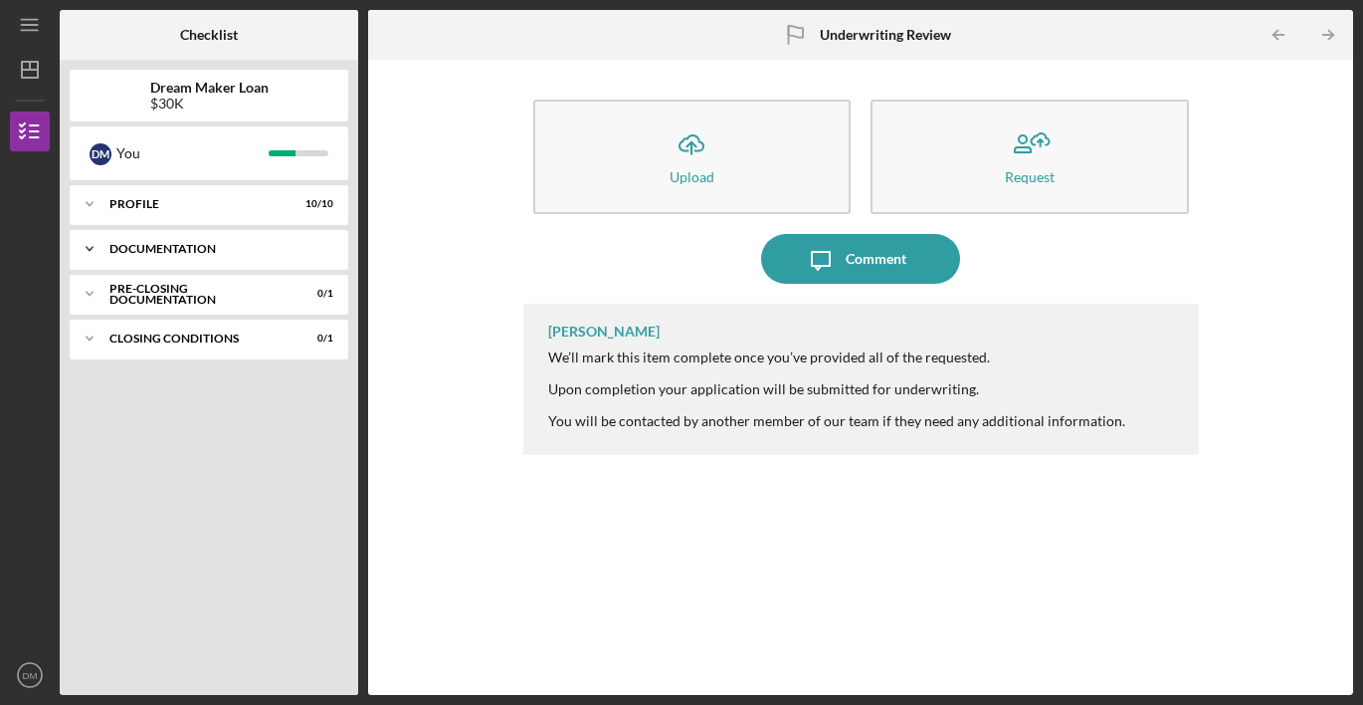
click at [92, 241] on icon "Icon/Expander" at bounding box center [90, 249] width 40 height 40
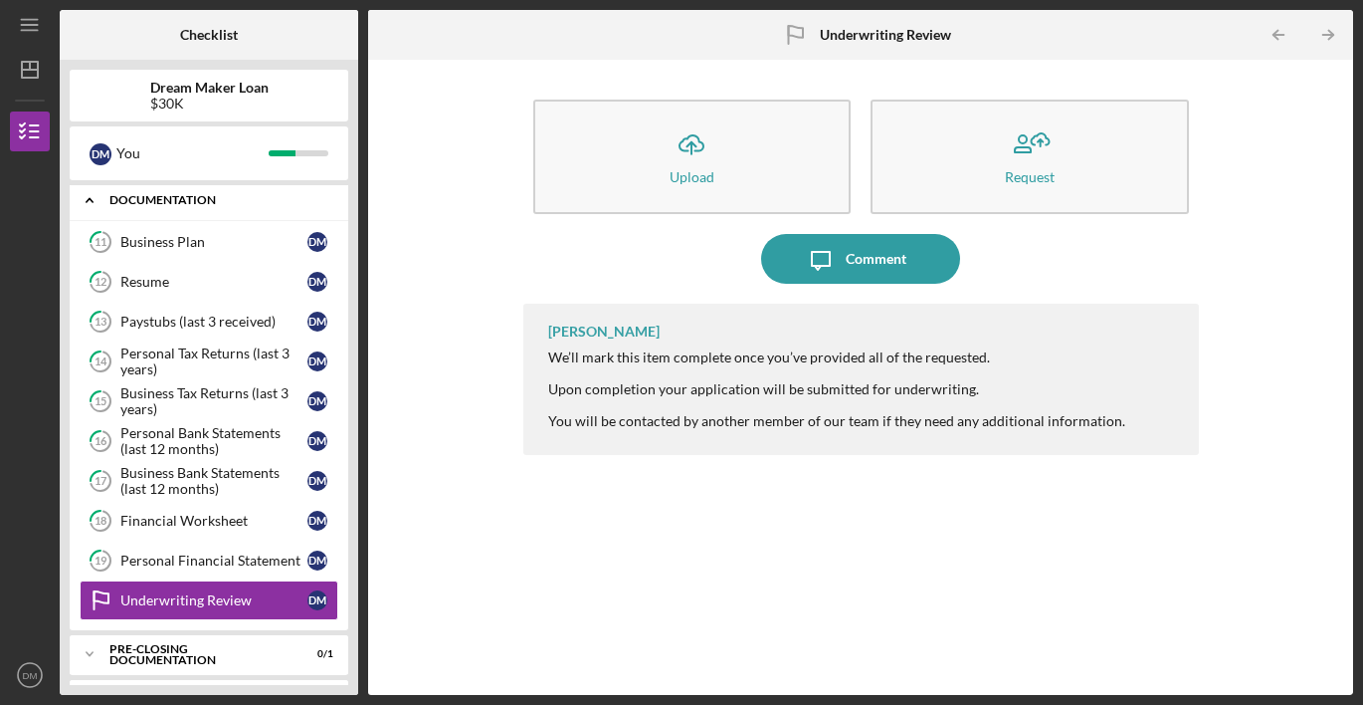
scroll to position [94, 0]
